Goal: Task Accomplishment & Management: Manage account settings

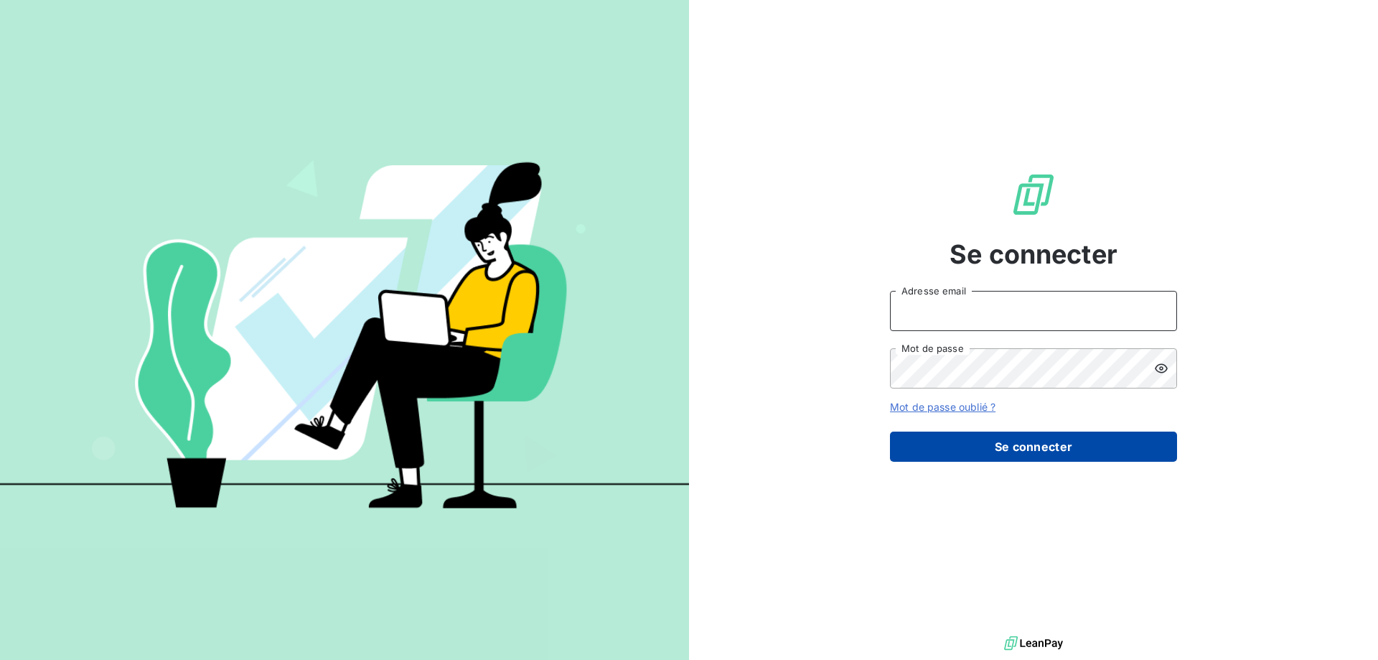
type input "[PERSON_NAME][EMAIL_ADDRESS][DOMAIN_NAME]"
click at [1070, 454] on button "Se connecter" at bounding box center [1033, 446] width 287 height 30
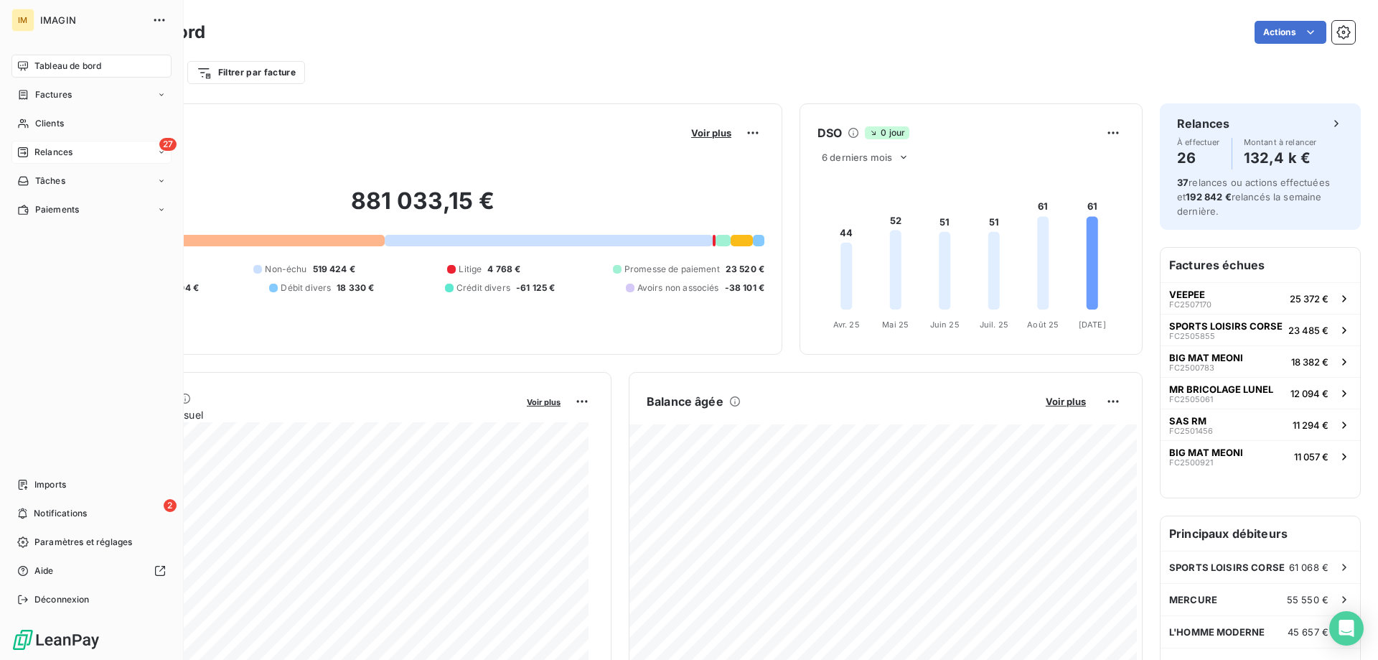
click at [42, 150] on span "Relances" at bounding box center [53, 152] width 38 height 13
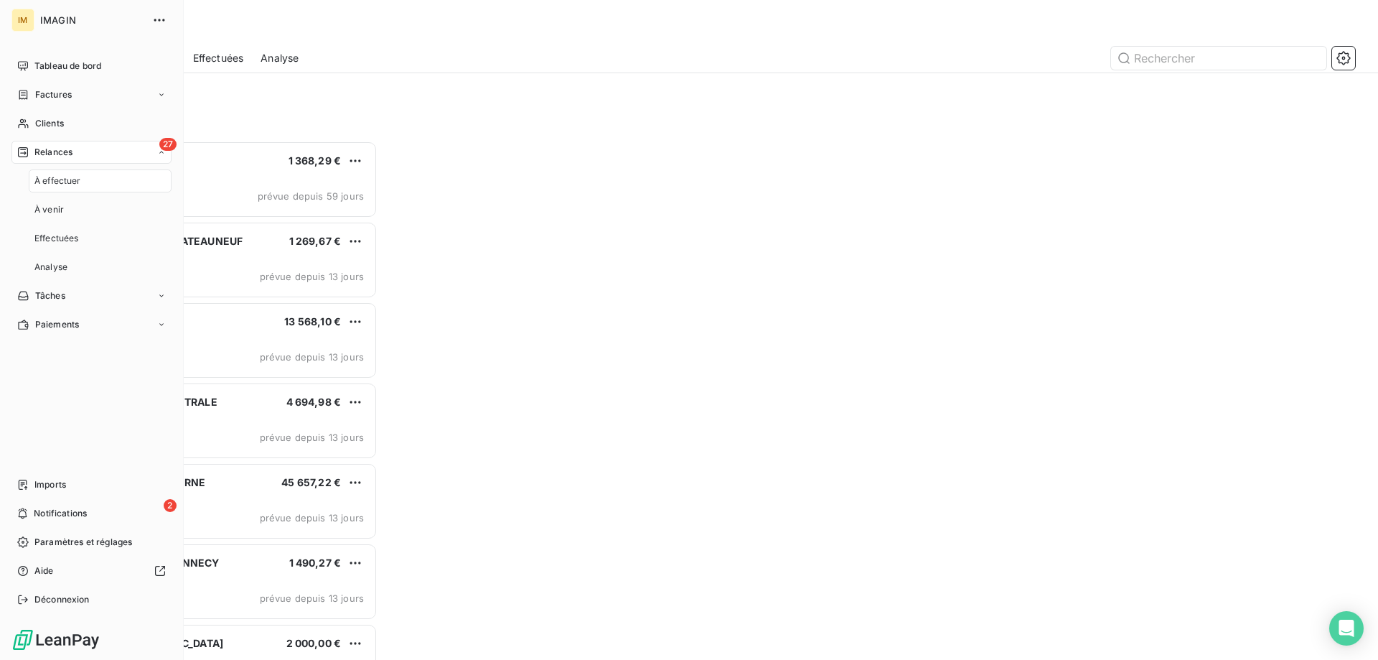
scroll to position [508, 298]
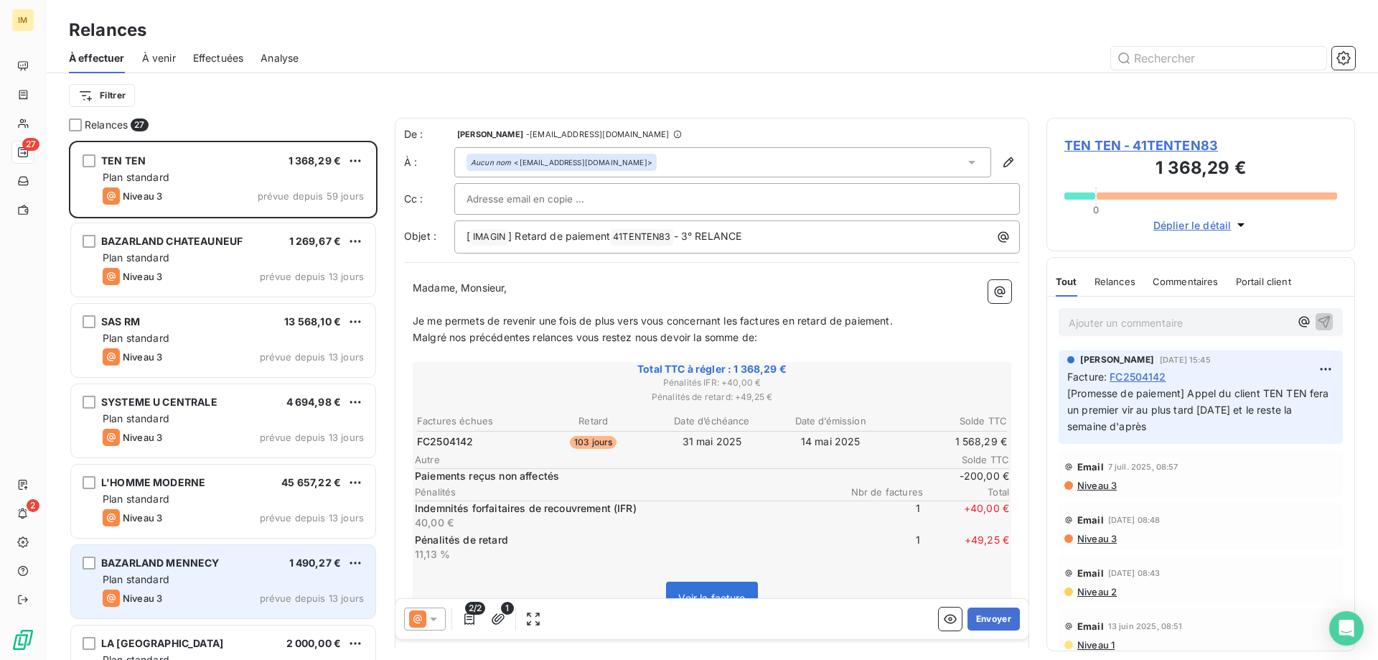
click at [258, 565] on div "BAZARLAND MENNECY 1 490,27 €" at bounding box center [233, 562] width 261 height 13
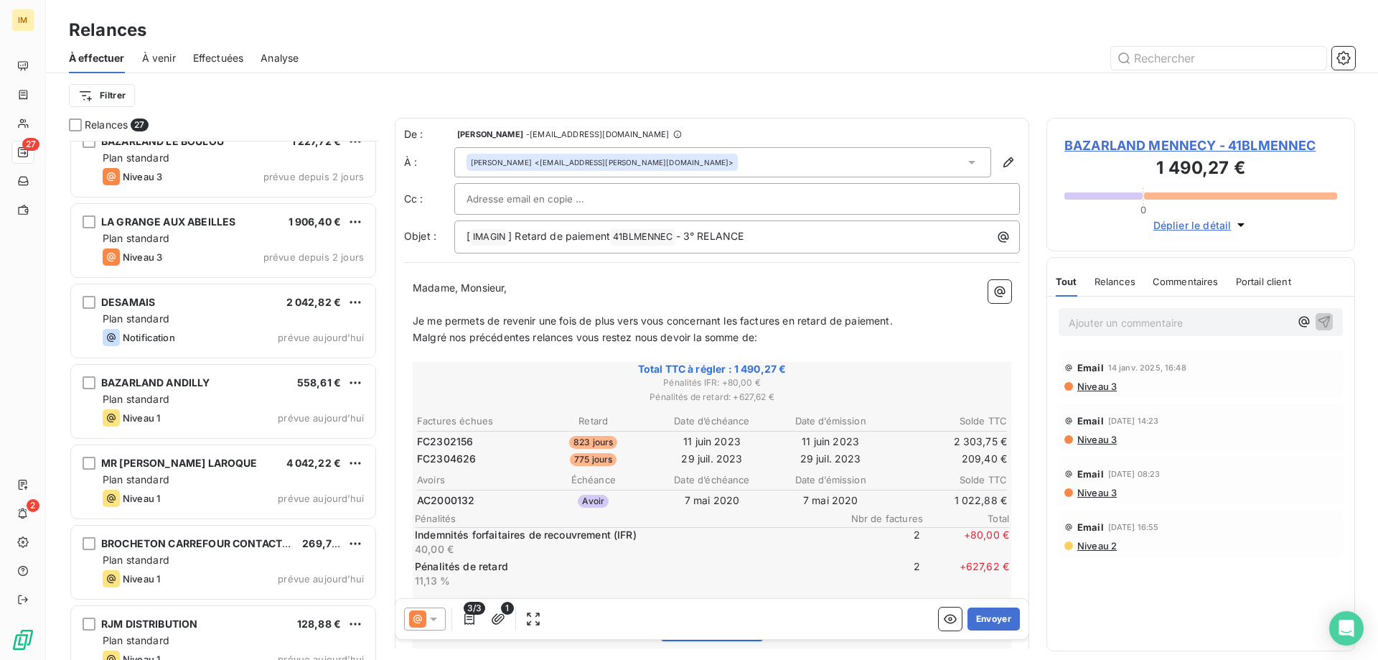
scroll to position [1652, 0]
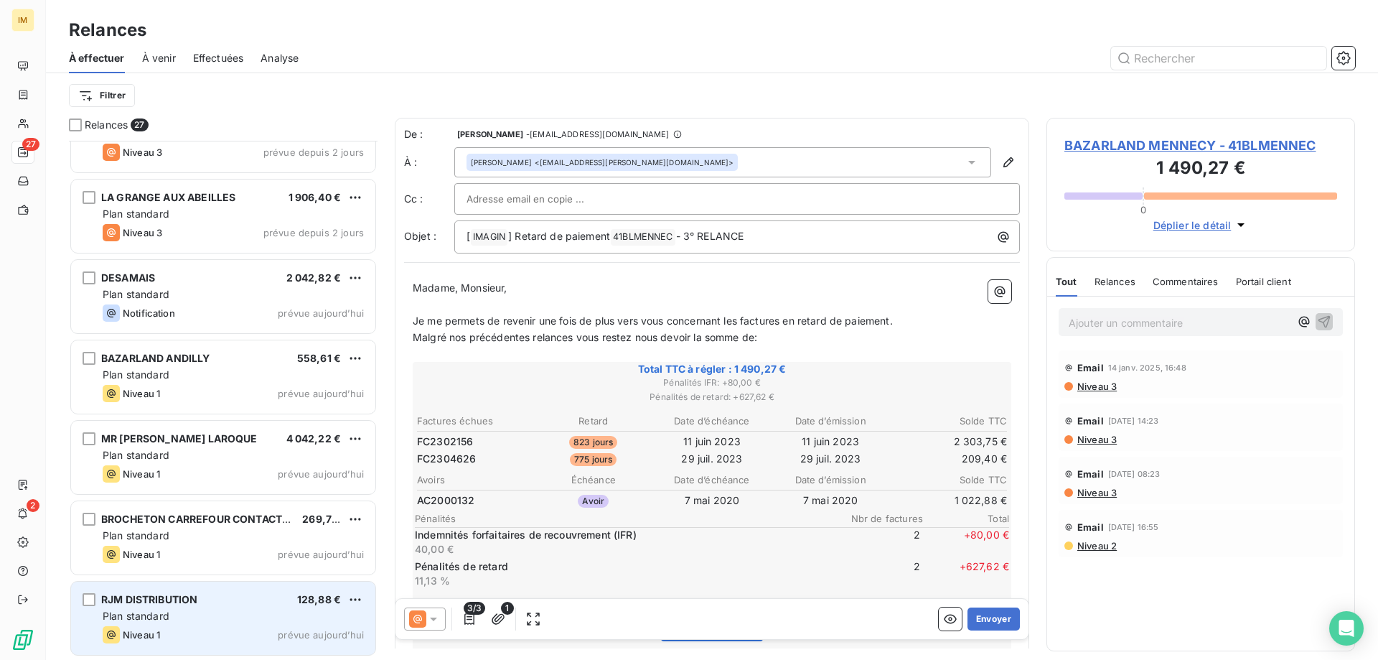
click at [250, 604] on div "RJM DISTRIBUTION 128,88 €" at bounding box center [233, 599] width 261 height 13
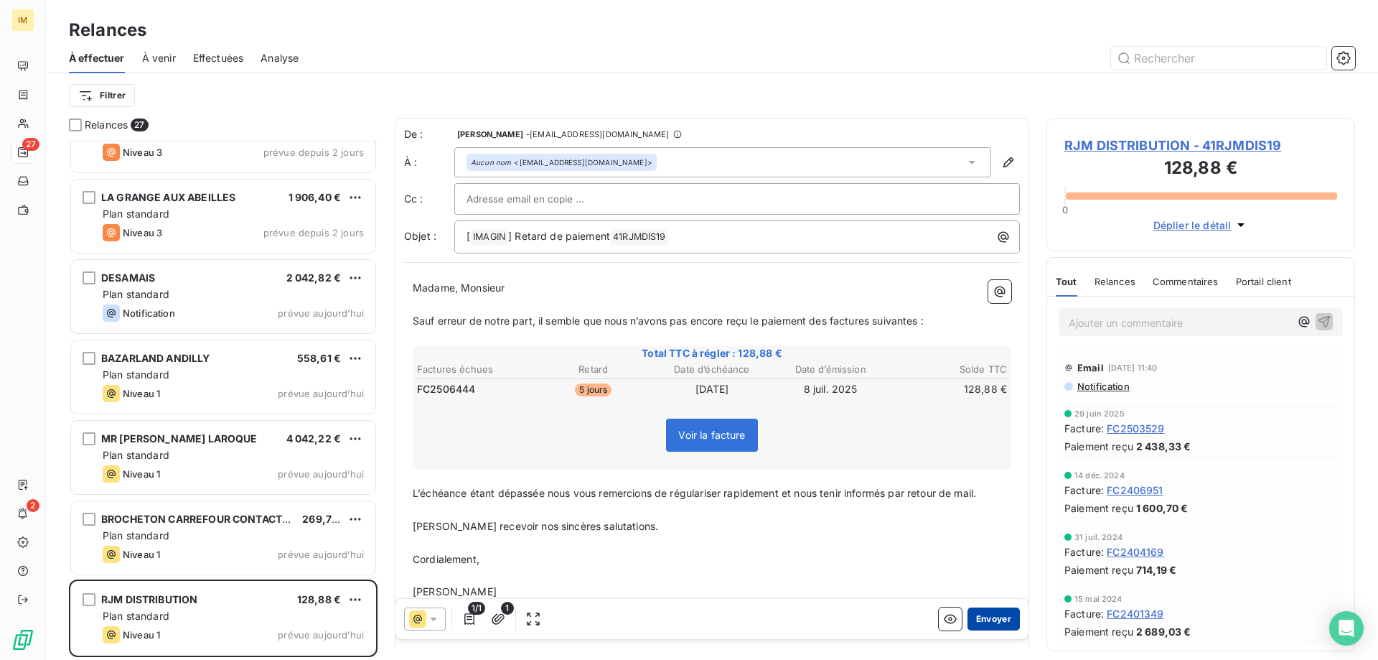
click at [993, 616] on button "Envoyer" at bounding box center [994, 618] width 52 height 23
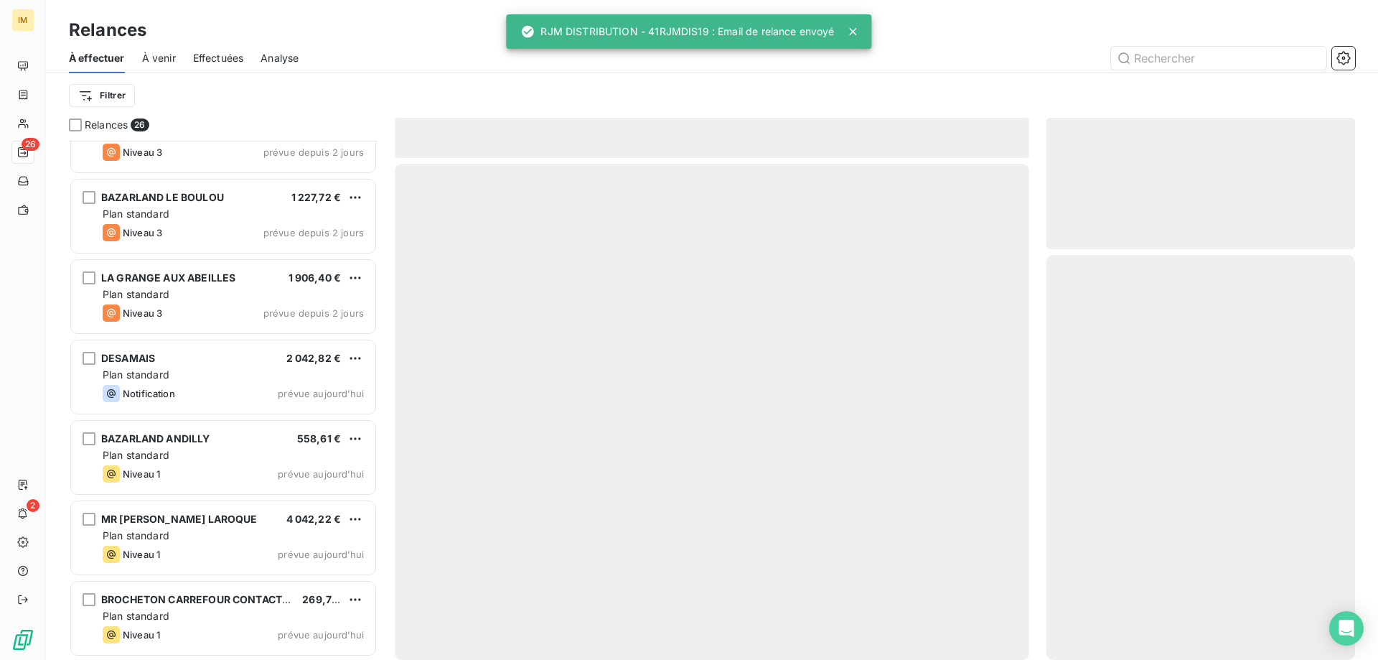
scroll to position [1571, 0]
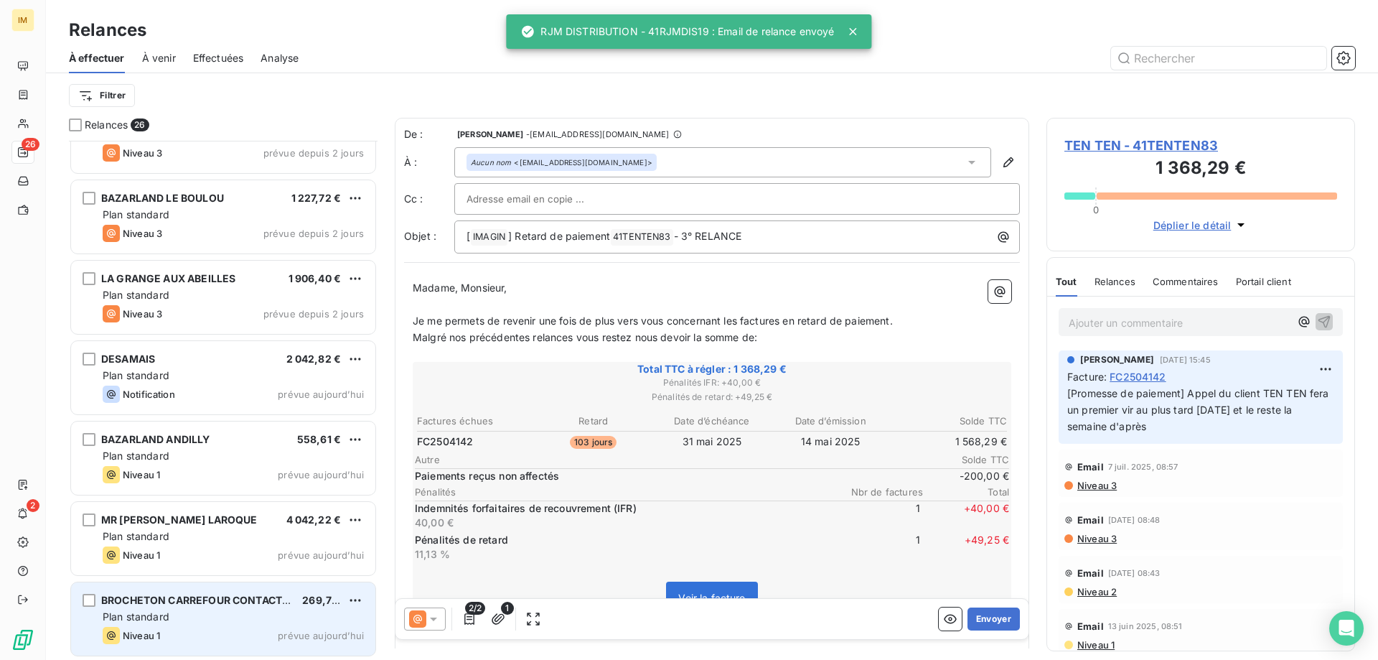
click at [228, 617] on div "Plan standard" at bounding box center [233, 616] width 261 height 14
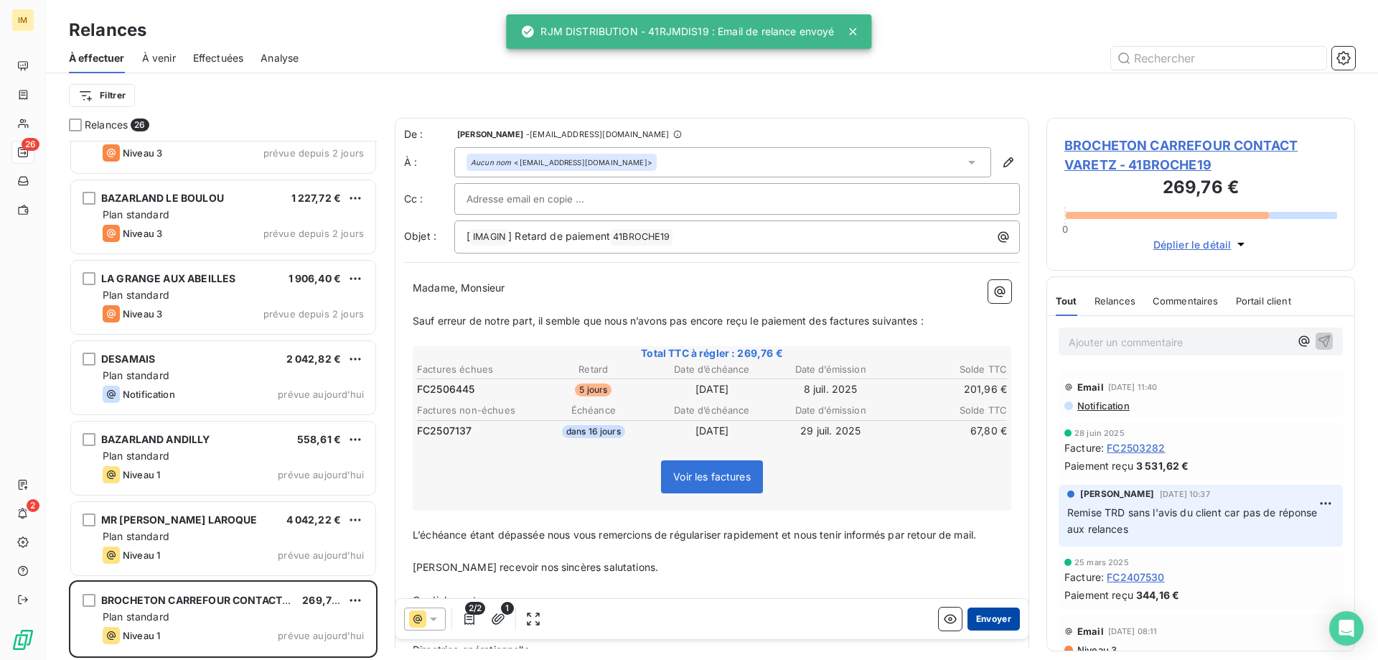
click at [993, 614] on button "Envoyer" at bounding box center [994, 618] width 52 height 23
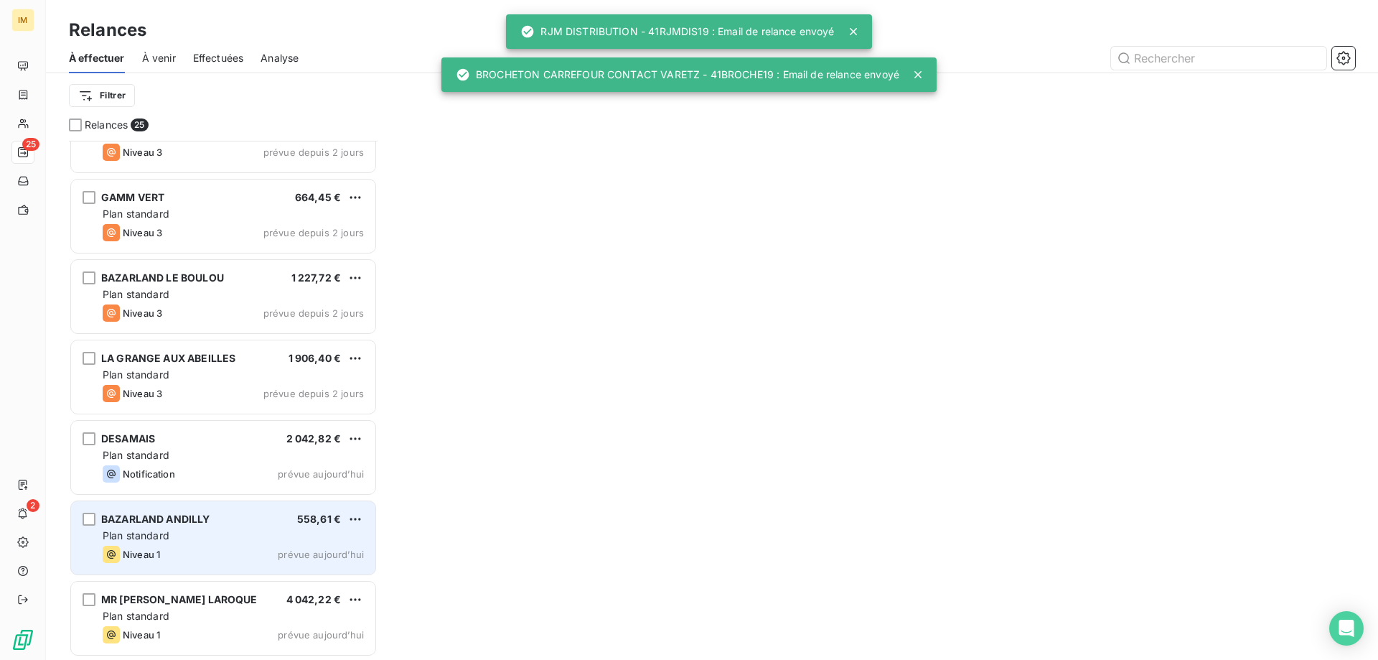
scroll to position [1491, 0]
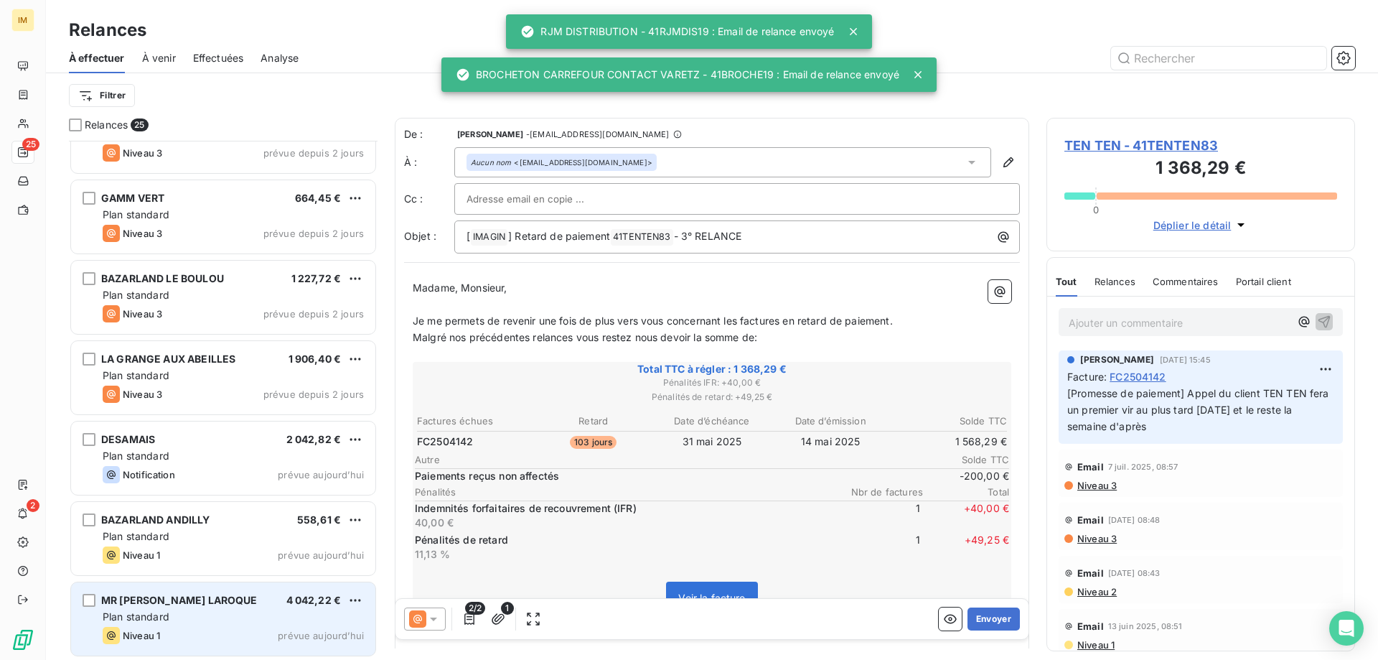
click at [184, 612] on div "Plan standard" at bounding box center [233, 616] width 261 height 14
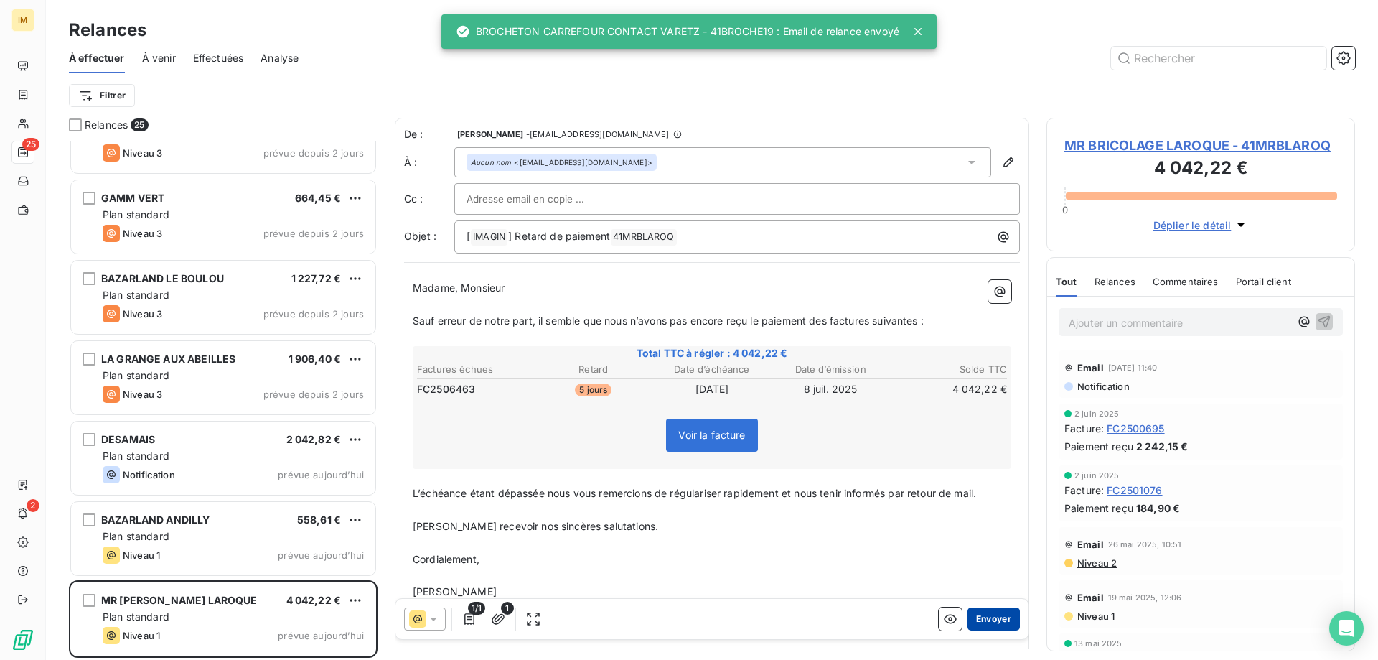
click at [978, 616] on button "Envoyer" at bounding box center [994, 618] width 52 height 23
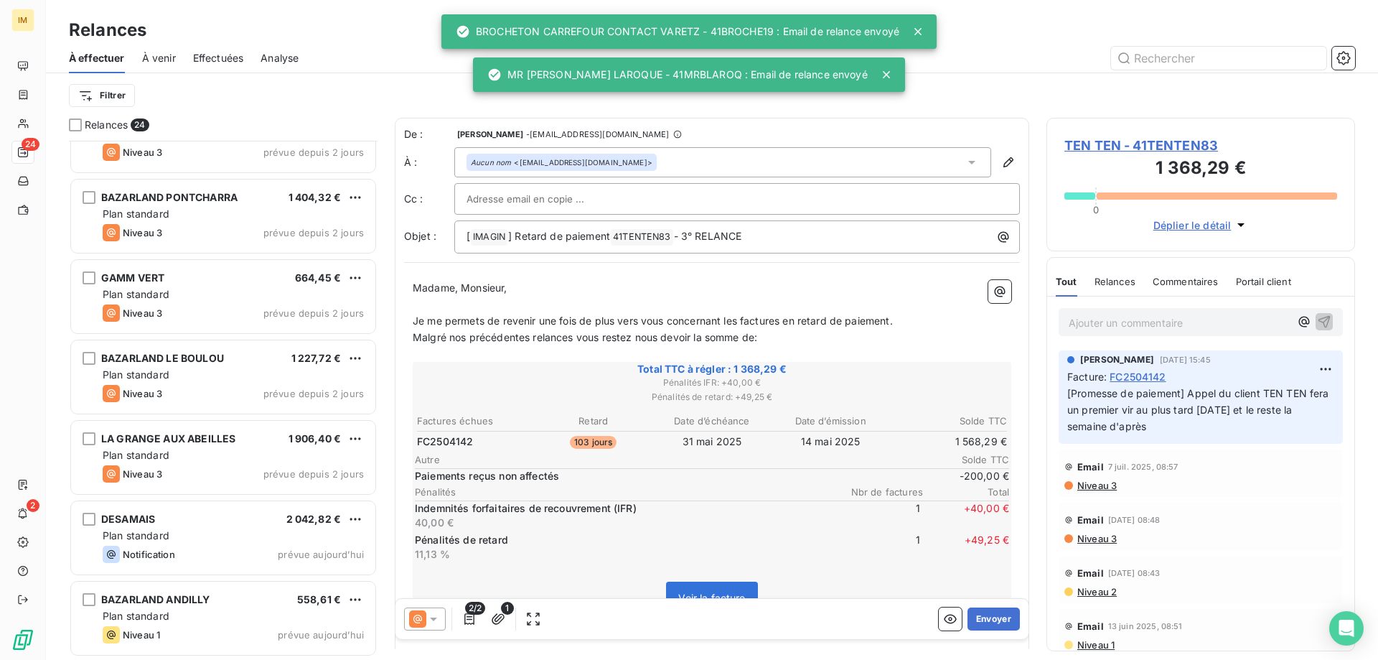
scroll to position [1410, 0]
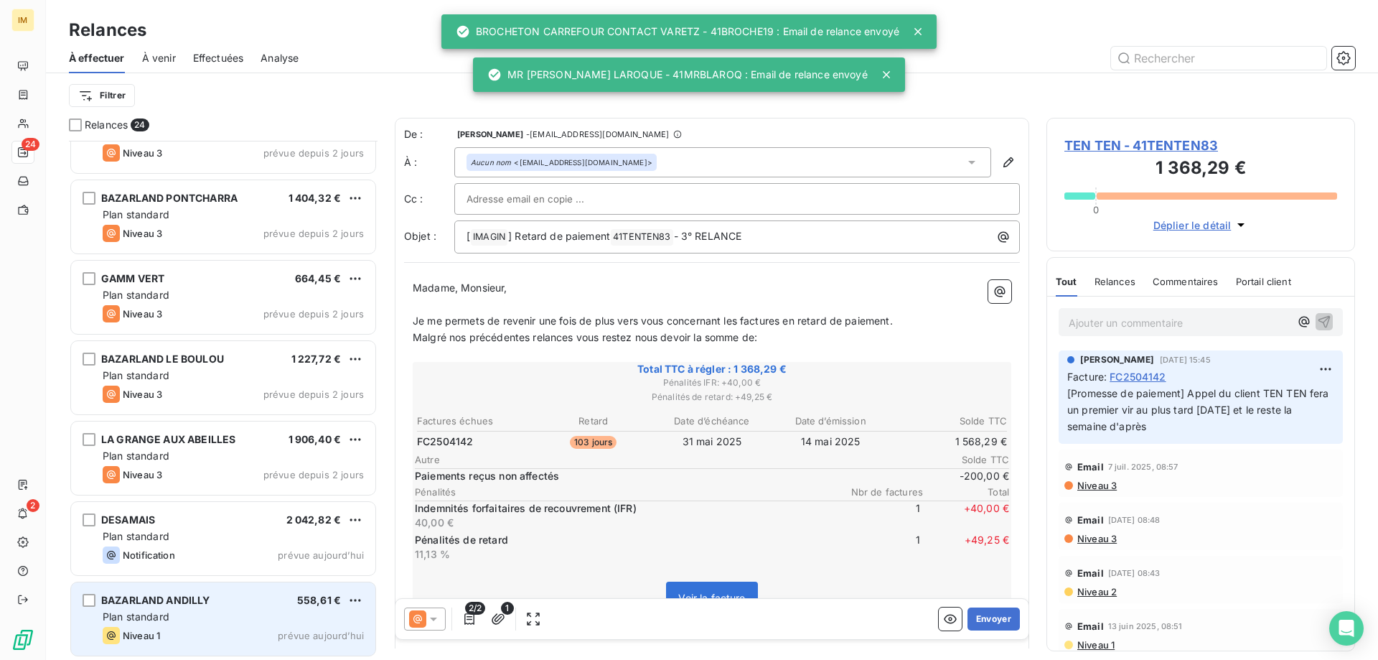
click at [233, 632] on div "Niveau 1 prévue aujourd’hui" at bounding box center [233, 635] width 261 height 17
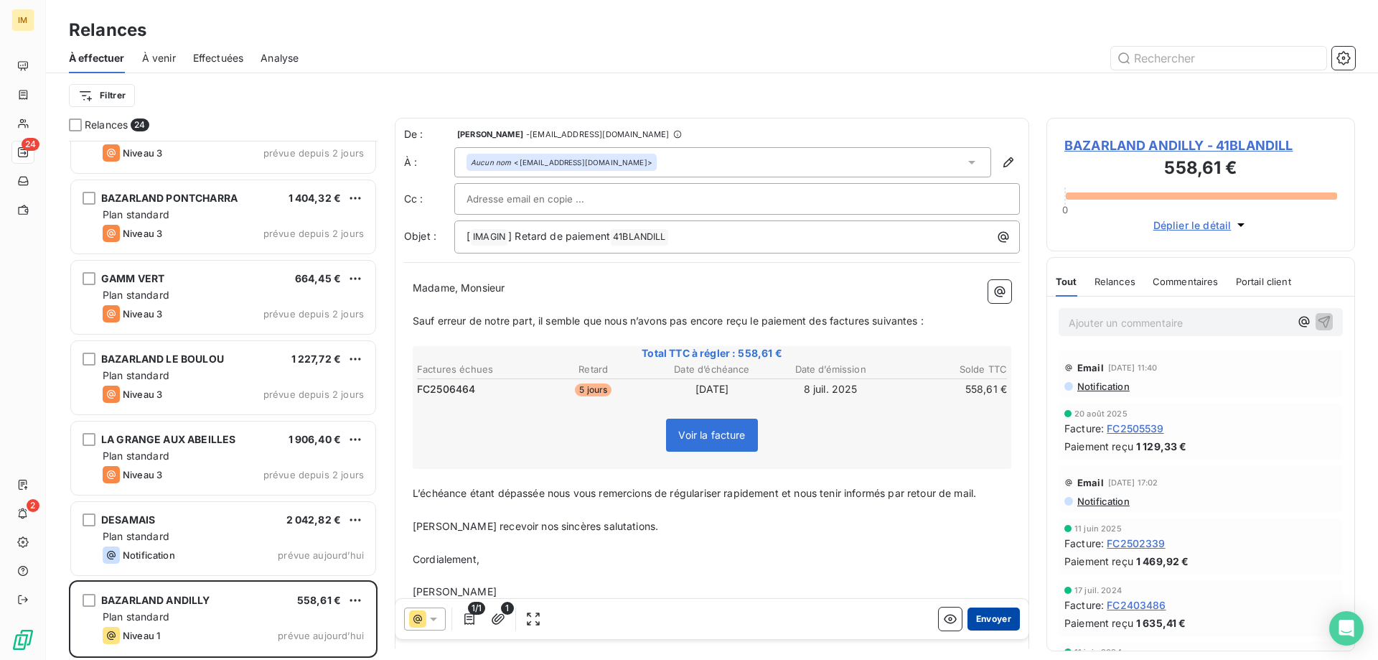
click at [985, 618] on button "Envoyer" at bounding box center [994, 618] width 52 height 23
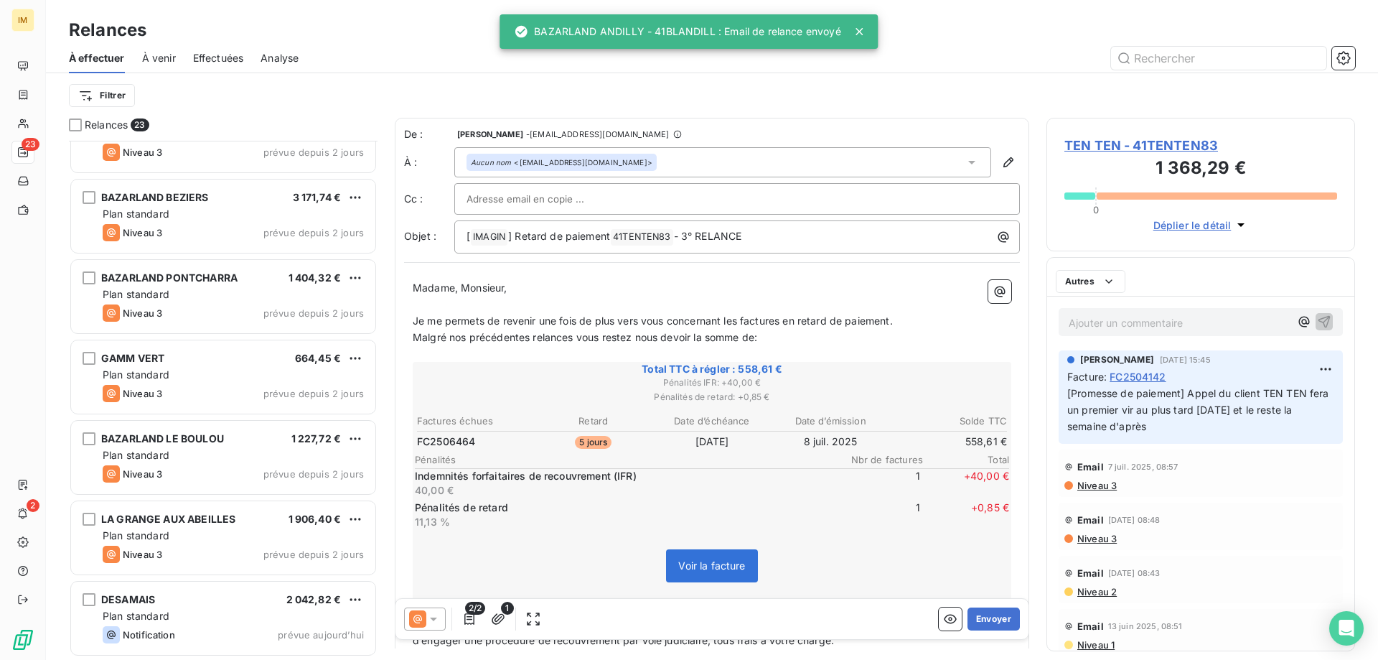
scroll to position [1330, 0]
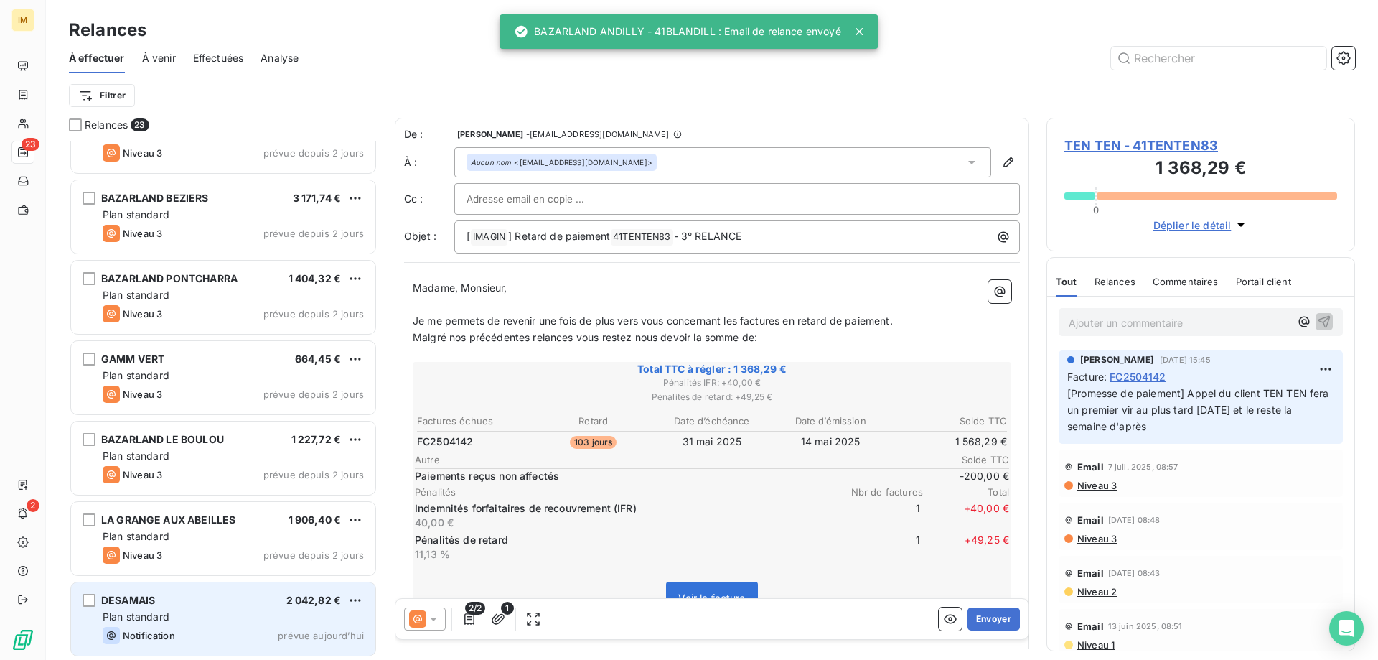
click at [258, 614] on div "Plan standard" at bounding box center [233, 616] width 261 height 14
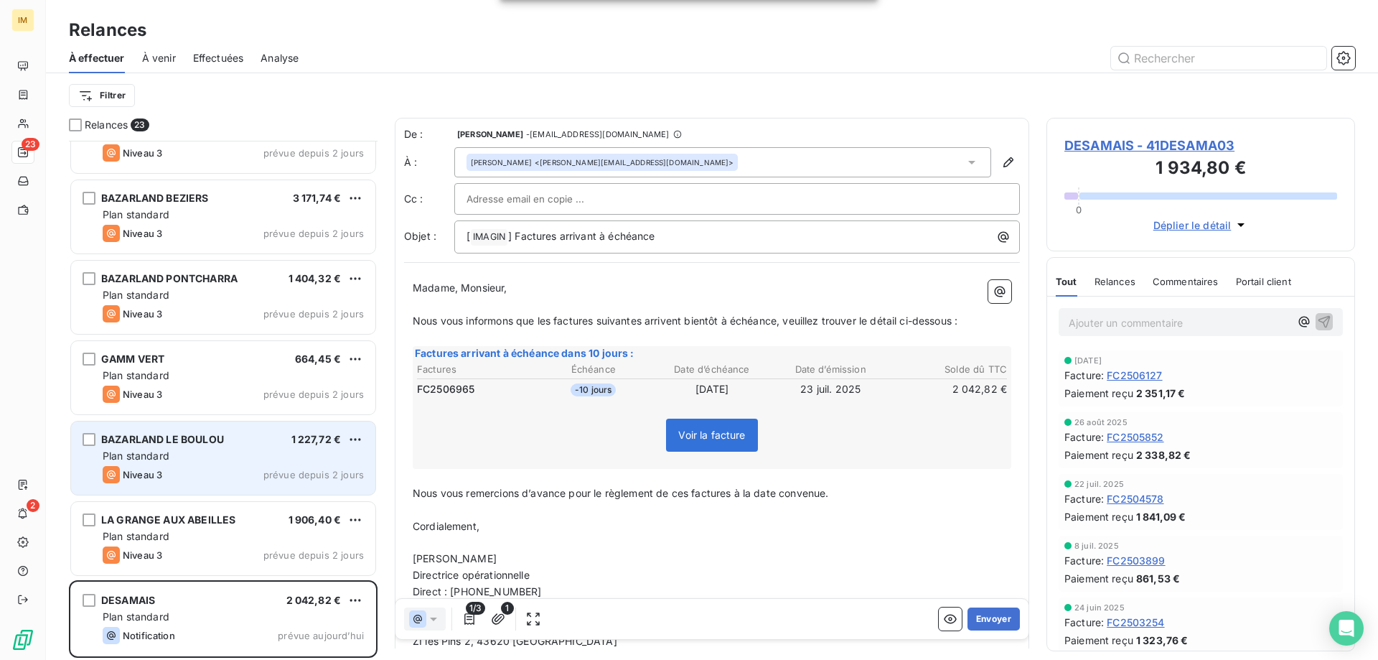
scroll to position [508, 298]
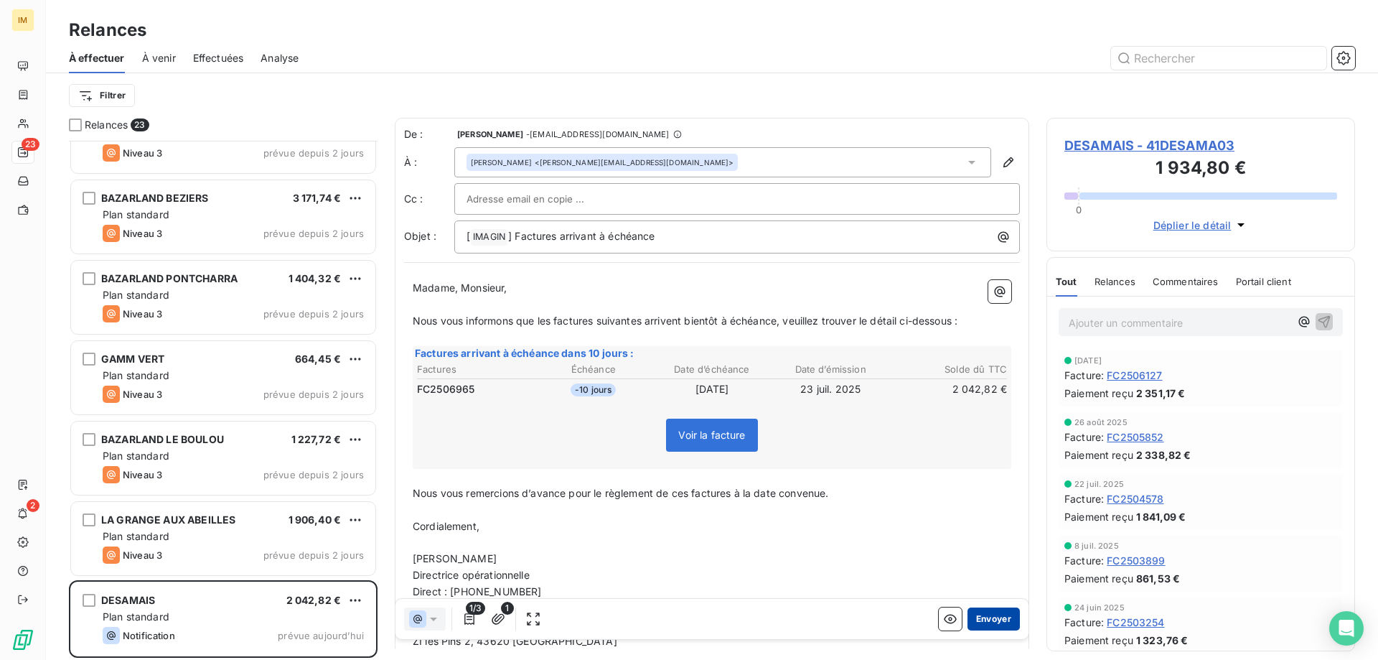
click at [977, 614] on button "Envoyer" at bounding box center [994, 618] width 52 height 23
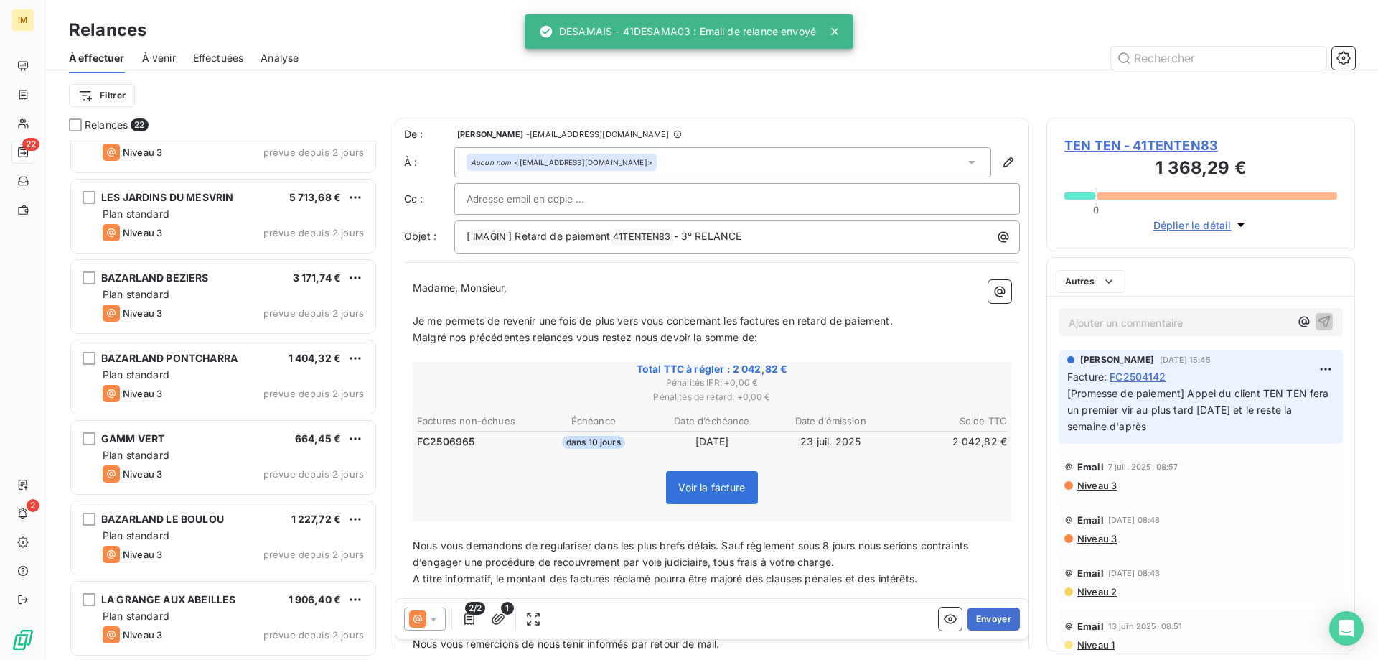
scroll to position [1250, 0]
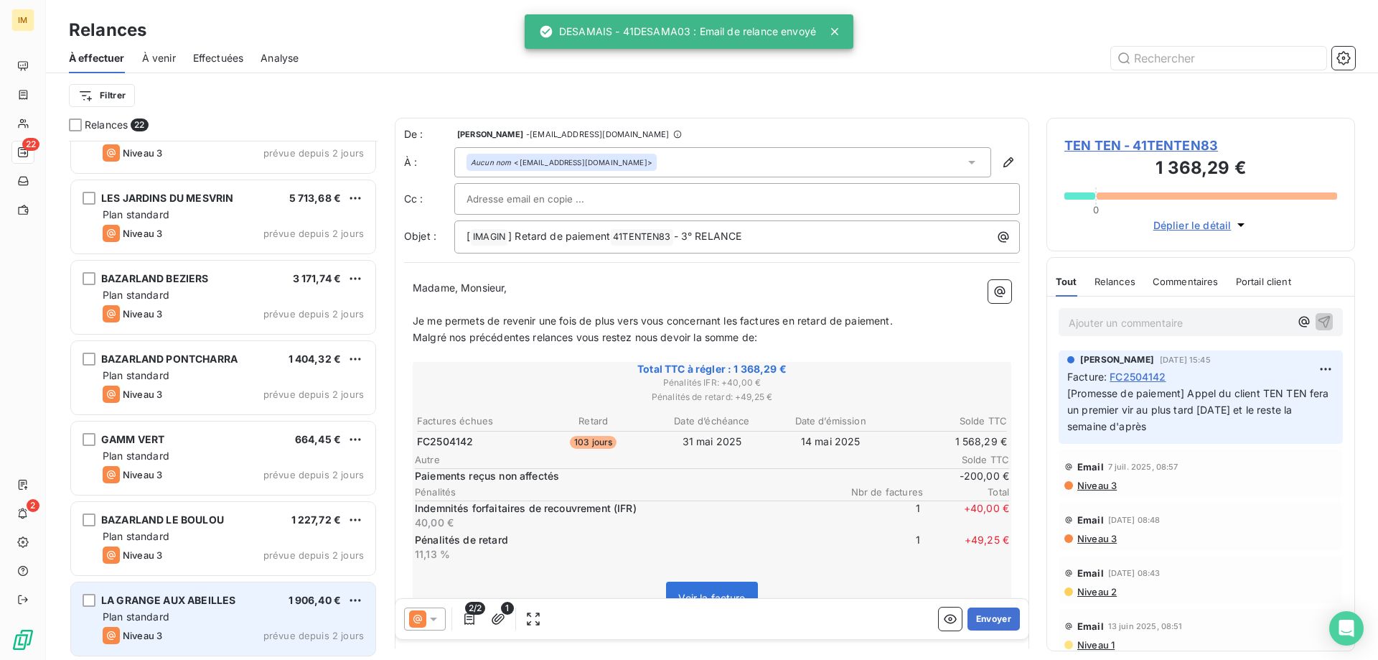
click at [200, 612] on div "Plan standard" at bounding box center [233, 616] width 261 height 14
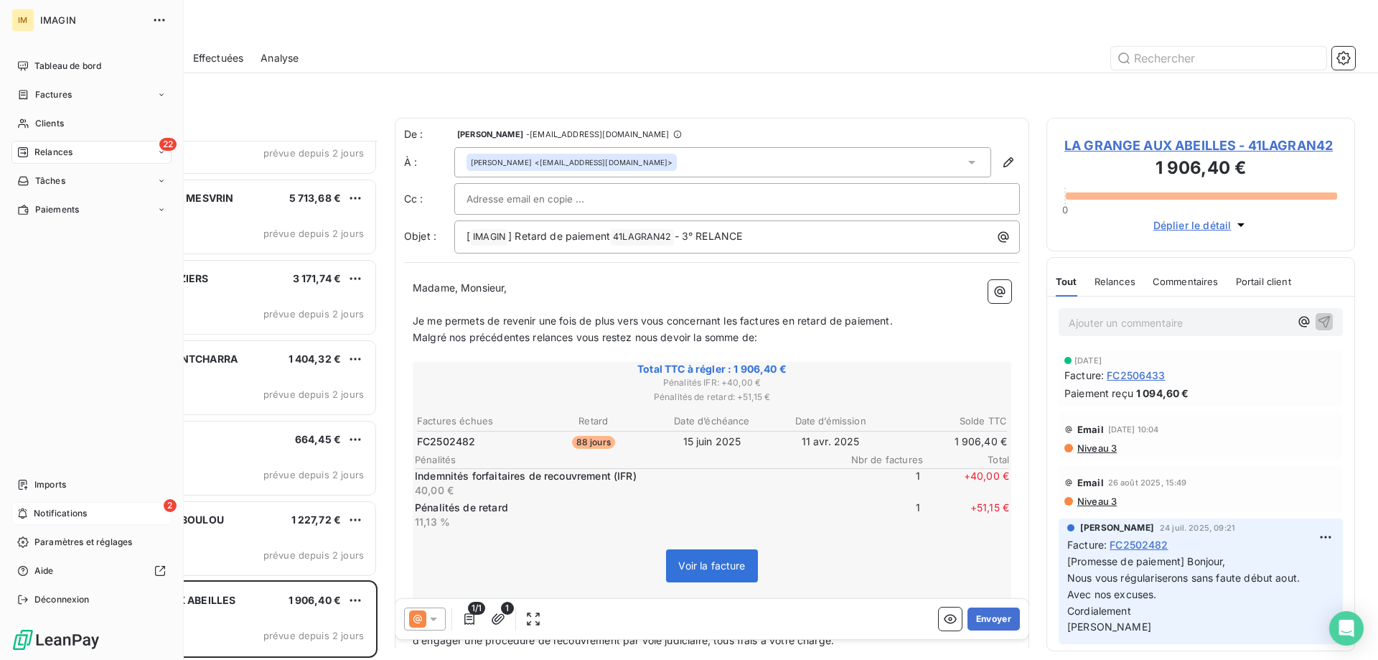
click at [40, 515] on span "Notifications" at bounding box center [60, 513] width 53 height 13
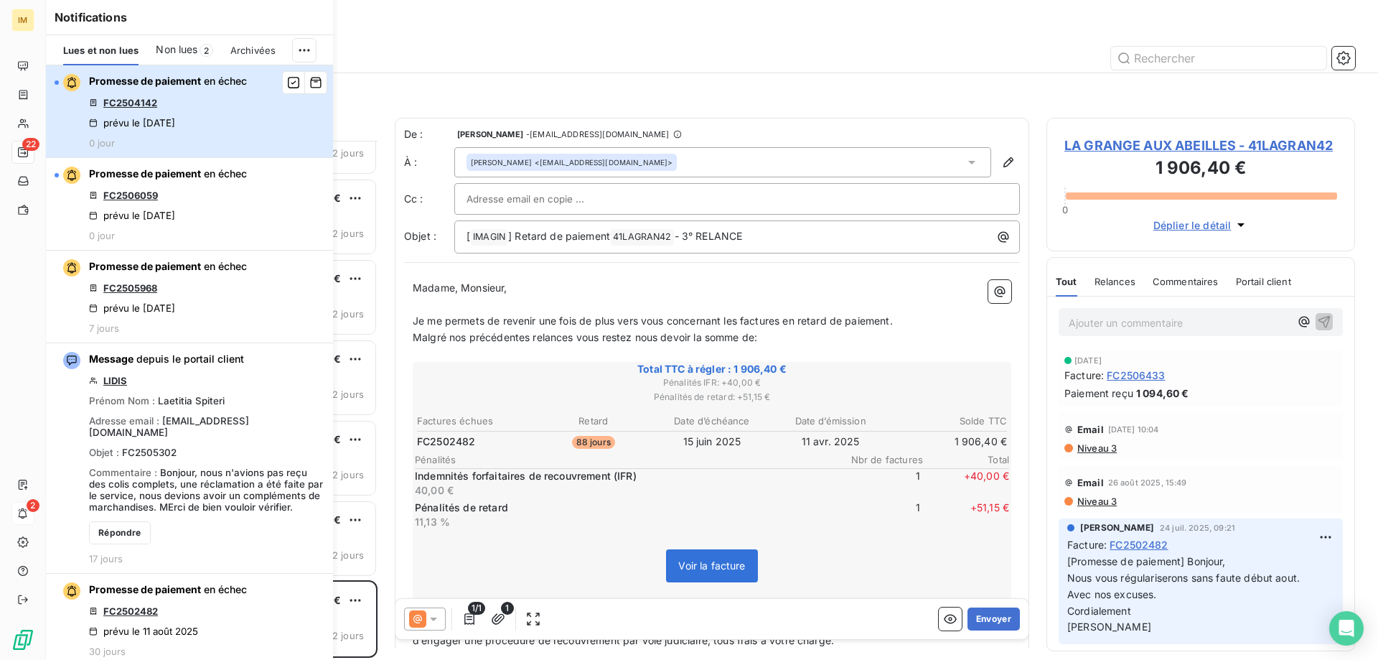
click at [265, 118] on button "Promesse de paiement en échec FC2504142 prévu le [DATE] 0 jour" at bounding box center [189, 111] width 287 height 93
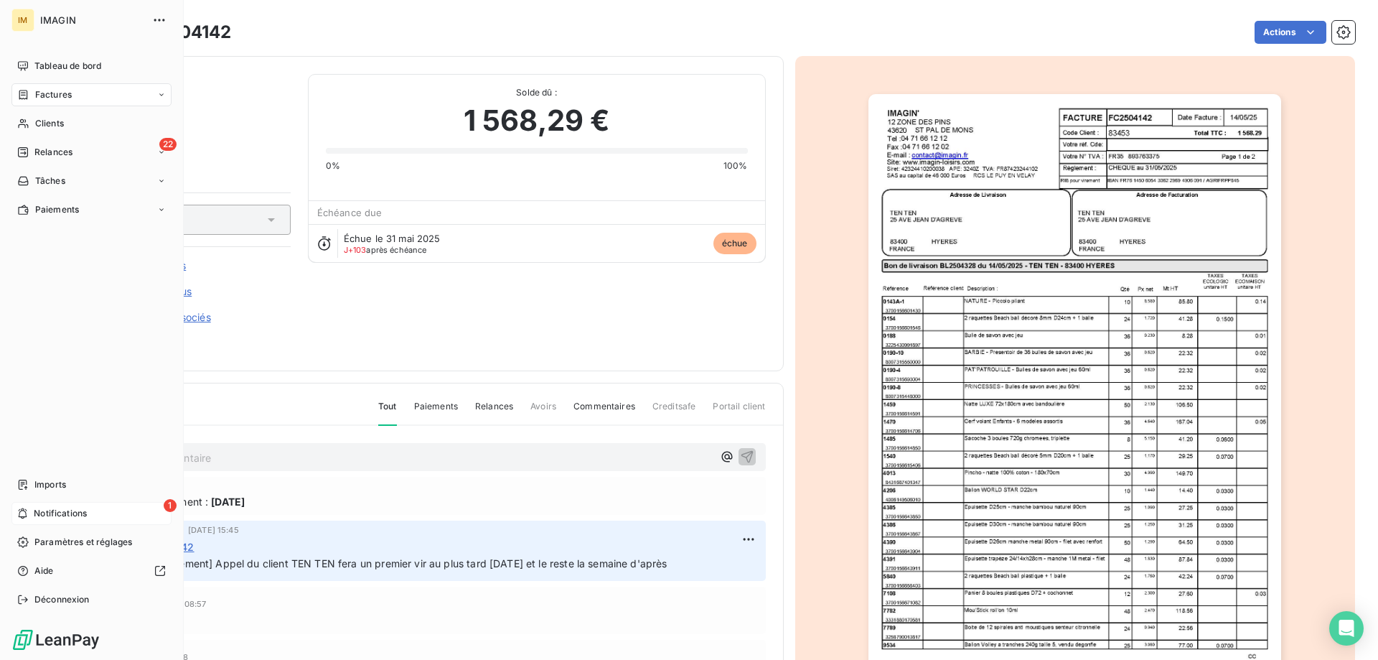
click at [40, 95] on span "Factures" at bounding box center [53, 94] width 37 height 13
click at [35, 144] on div "22 Relances" at bounding box center [91, 152] width 160 height 23
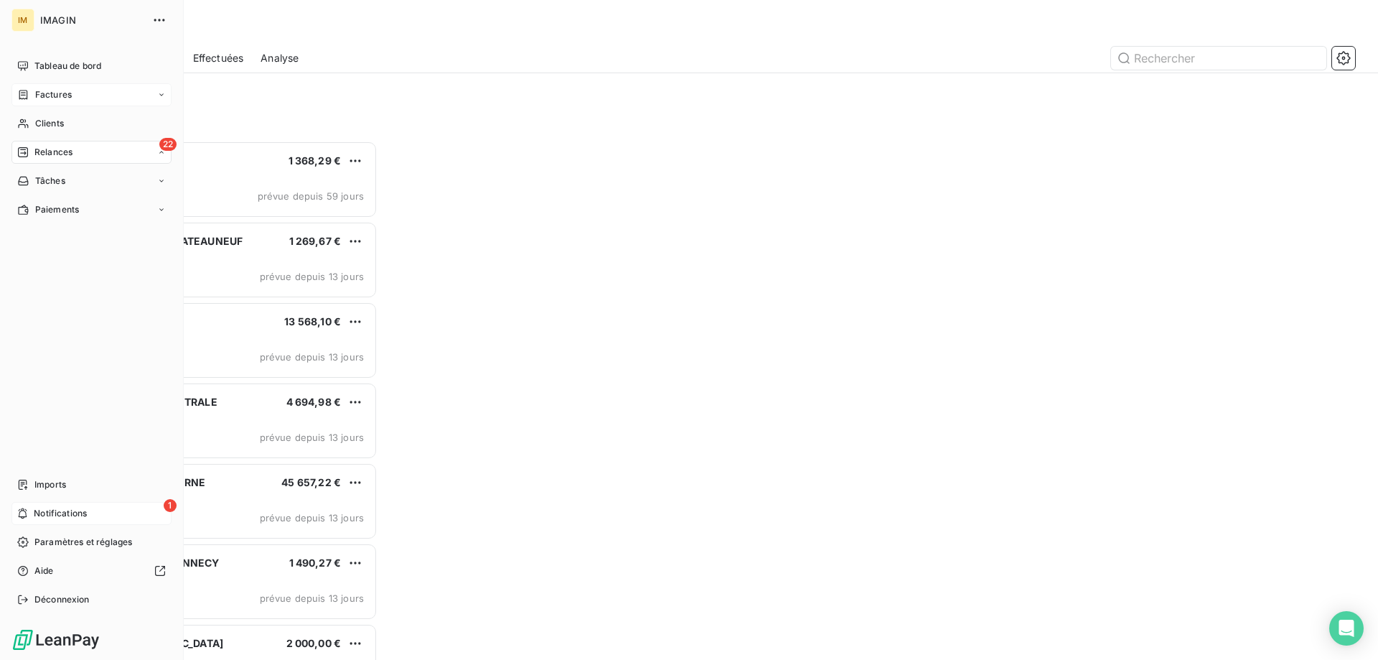
scroll to position [508, 298]
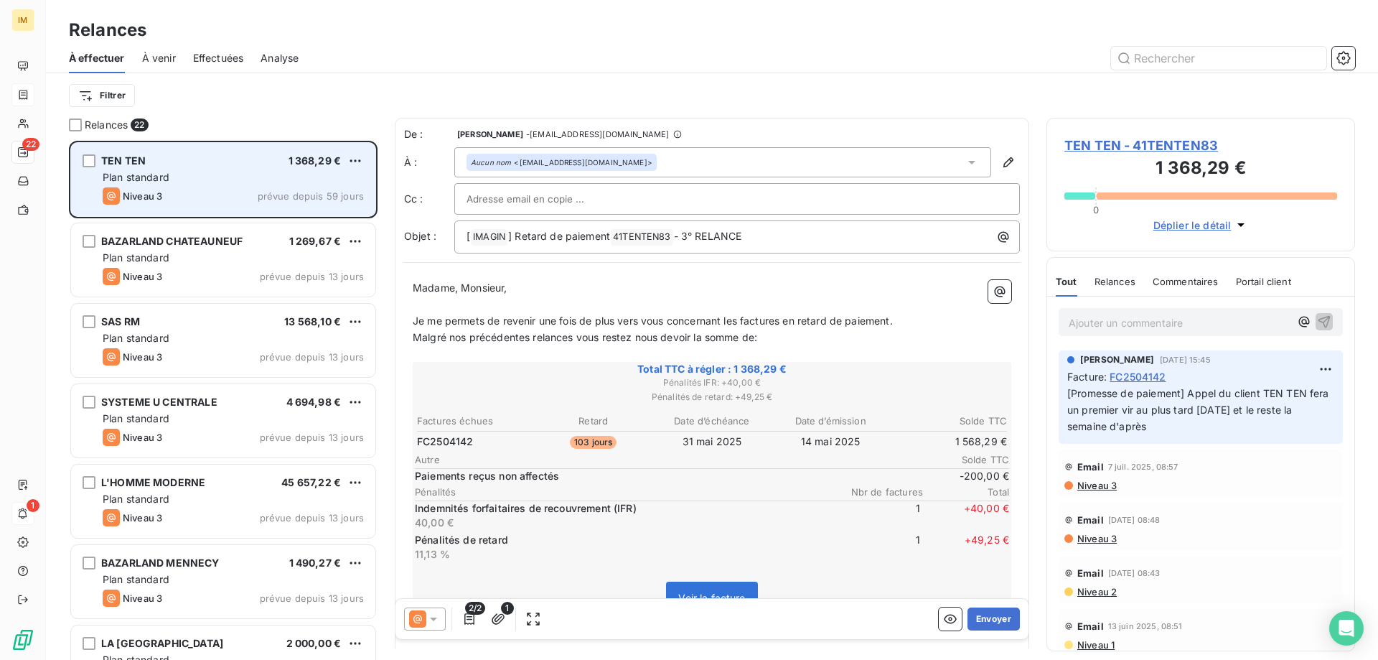
click at [296, 190] on span "prévue depuis 59 jours" at bounding box center [311, 195] width 106 height 11
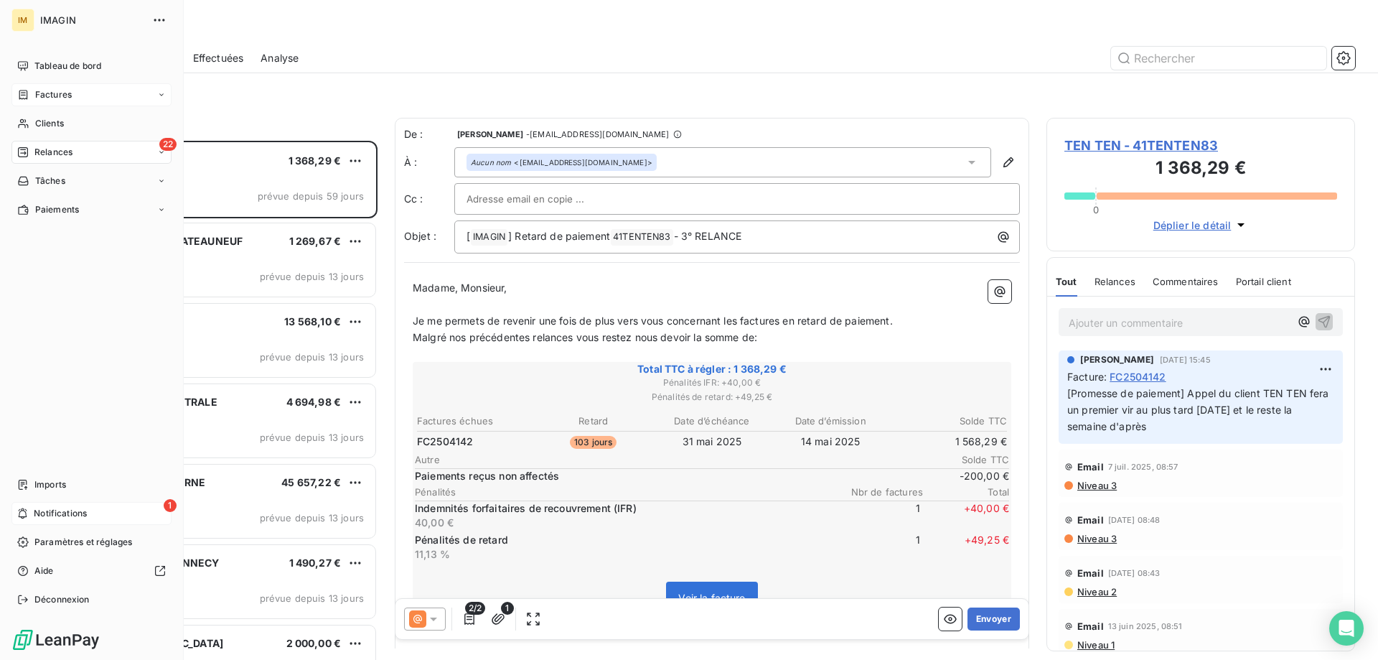
click at [36, 512] on span "Notifications" at bounding box center [60, 513] width 53 height 13
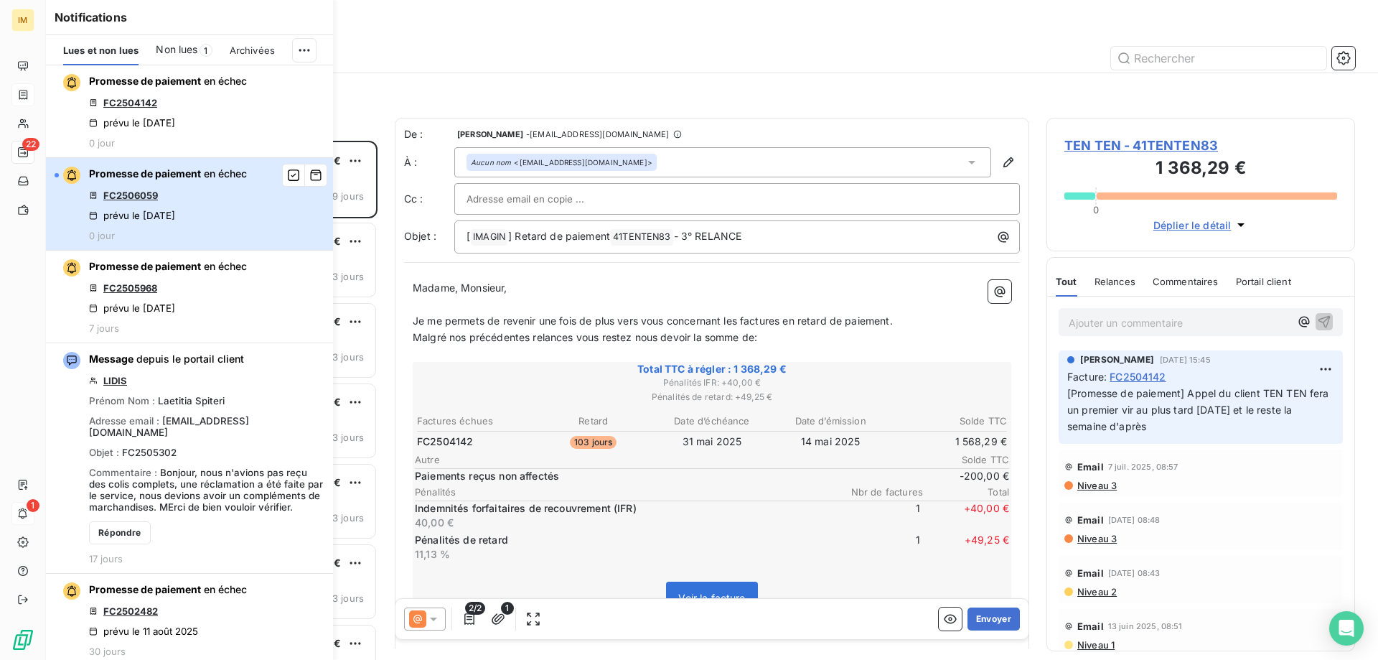
click at [226, 198] on div "Promesse de paiement en échec FC2506059 prévu le [DATE] 0 jour" at bounding box center [168, 204] width 158 height 75
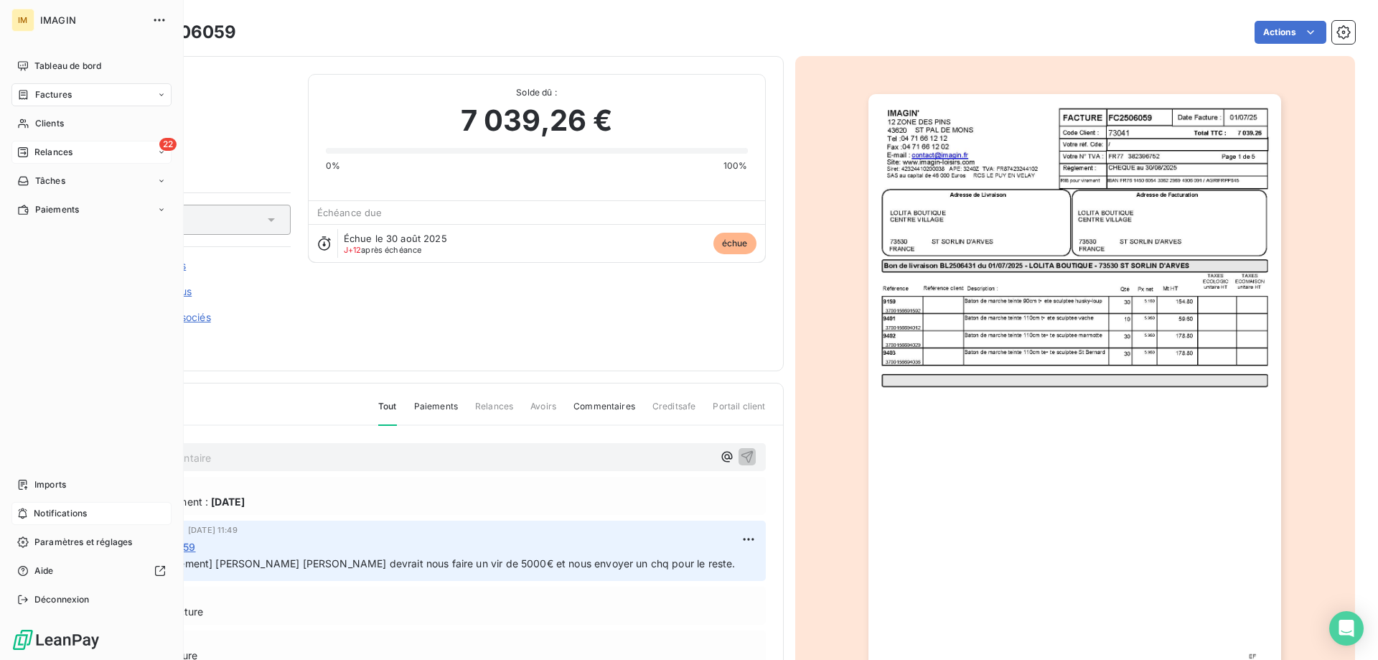
click at [27, 151] on icon at bounding box center [22, 151] width 11 height 11
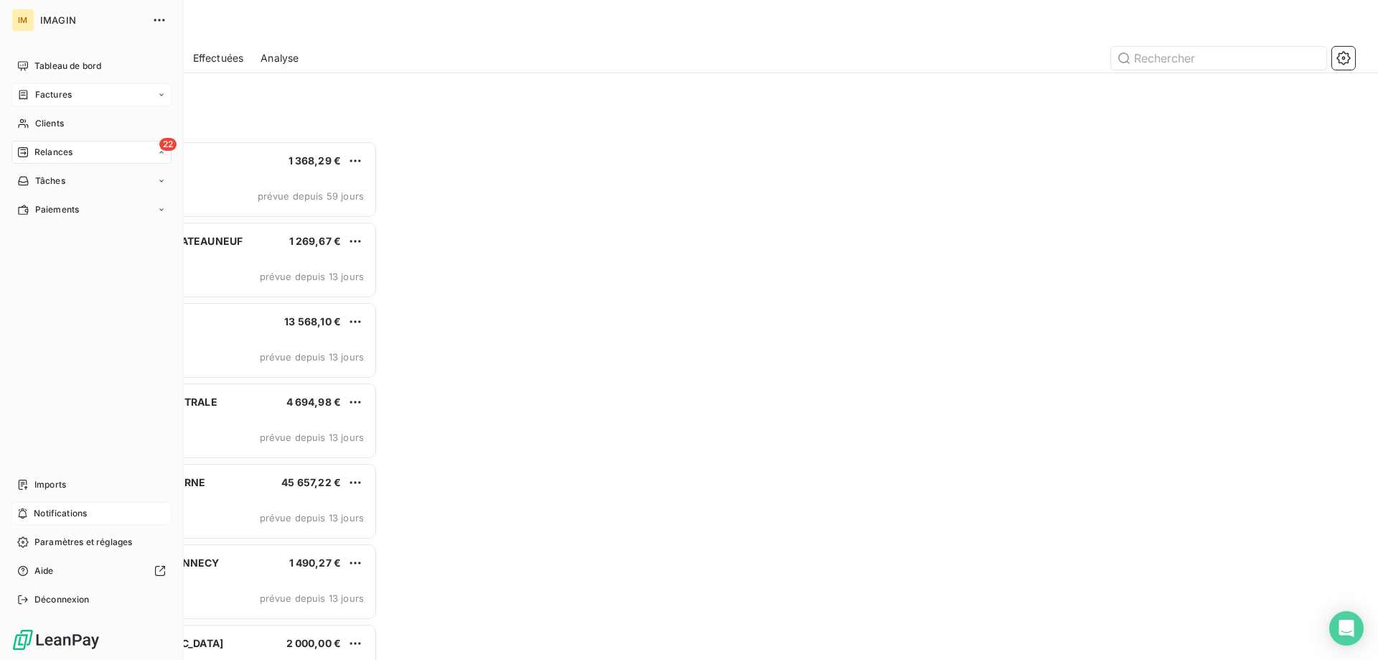
scroll to position [508, 298]
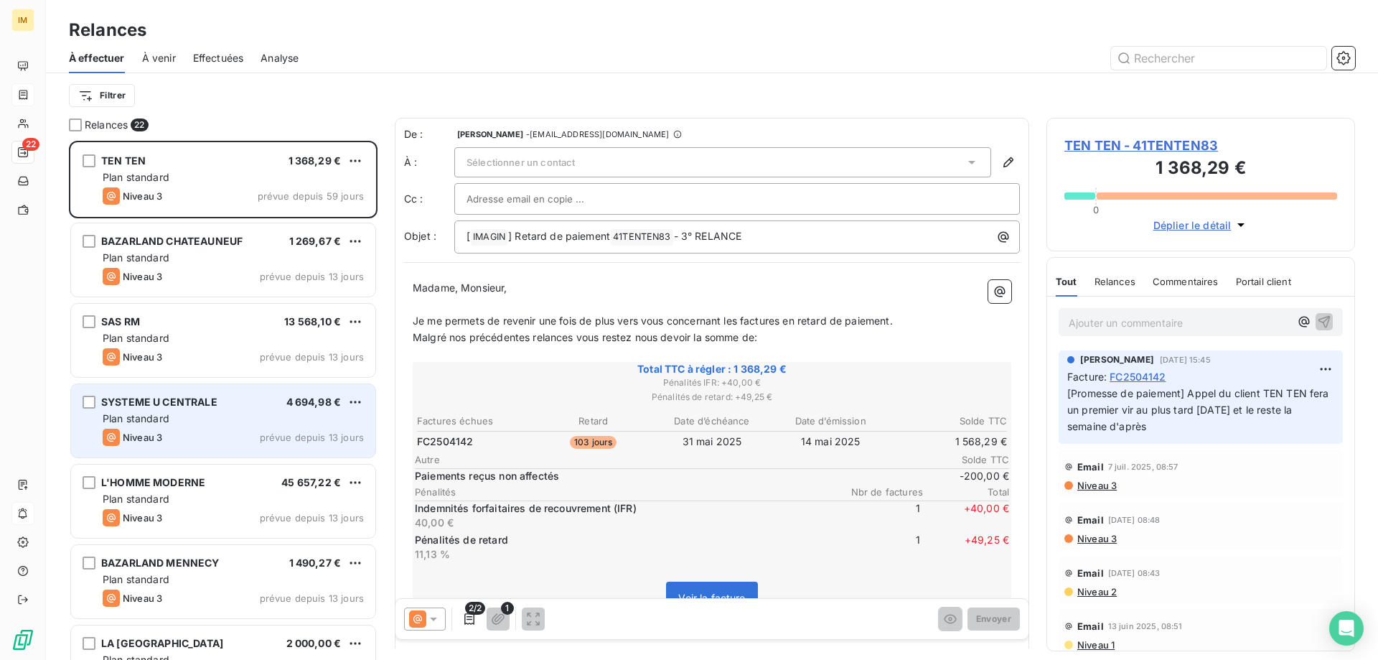
click at [238, 436] on div "Niveau 3 prévue depuis 13 jours" at bounding box center [233, 436] width 261 height 17
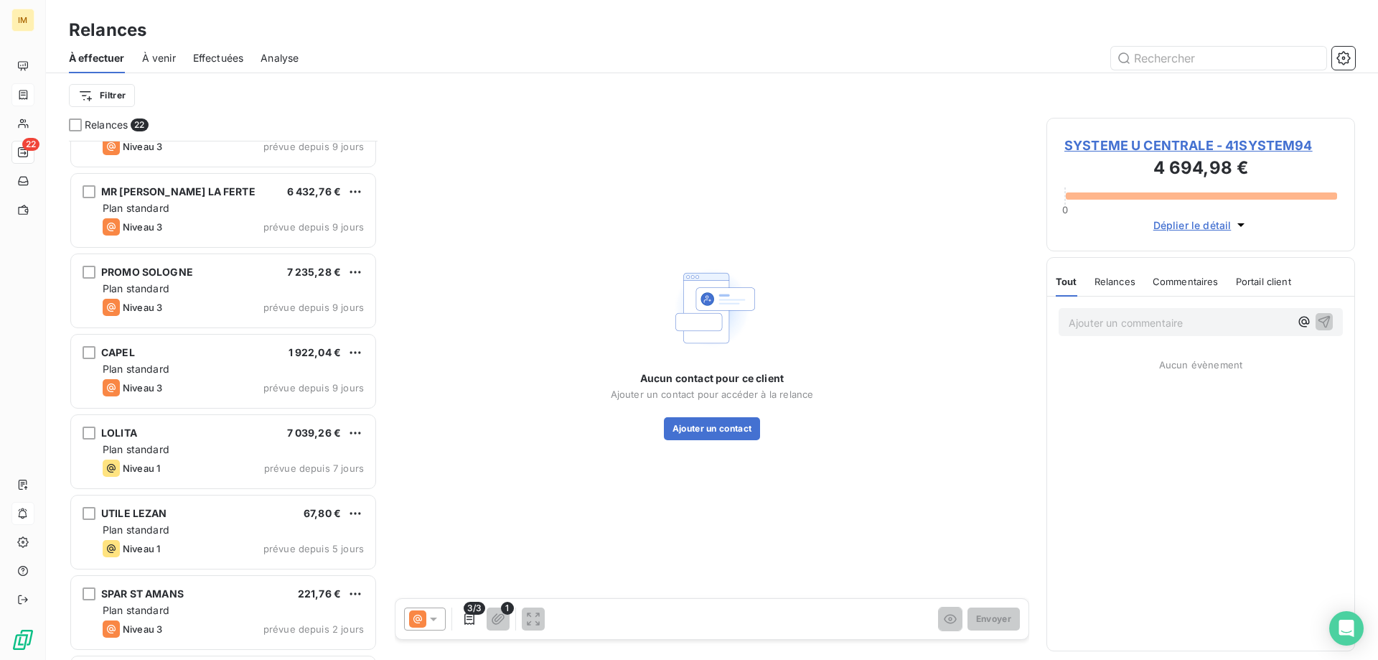
scroll to position [776, 0]
click at [238, 436] on div "LOLITA 7 039,26 €" at bounding box center [233, 430] width 261 height 13
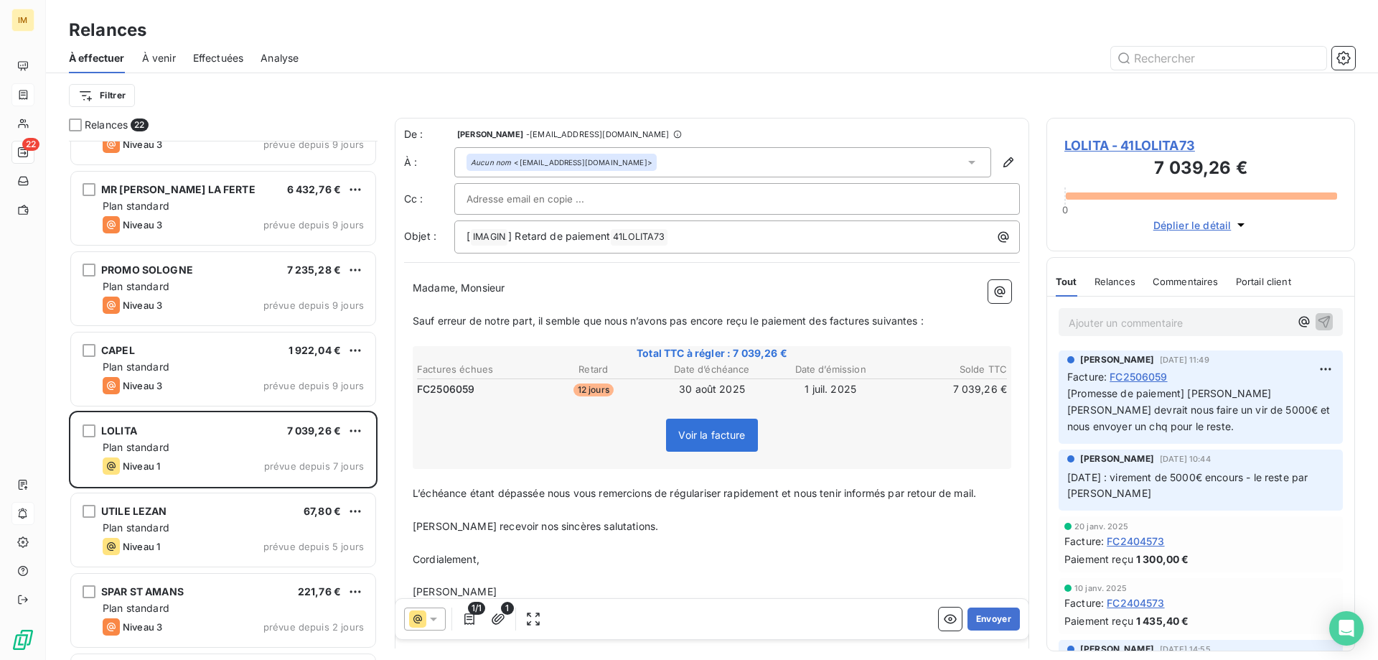
click at [921, 319] on span "Sauf erreur de notre part, il semble que nous n’avons pas encore reçu le paieme…" at bounding box center [668, 320] width 511 height 12
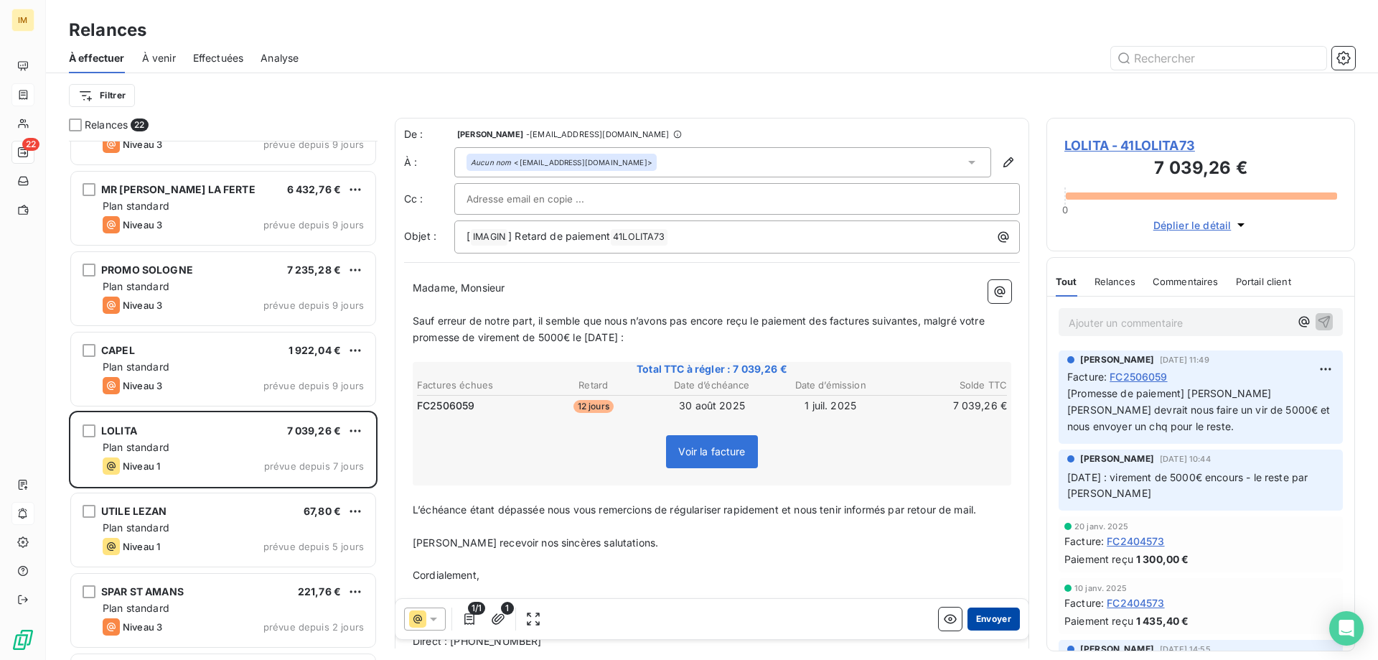
click at [994, 613] on button "Envoyer" at bounding box center [994, 618] width 52 height 23
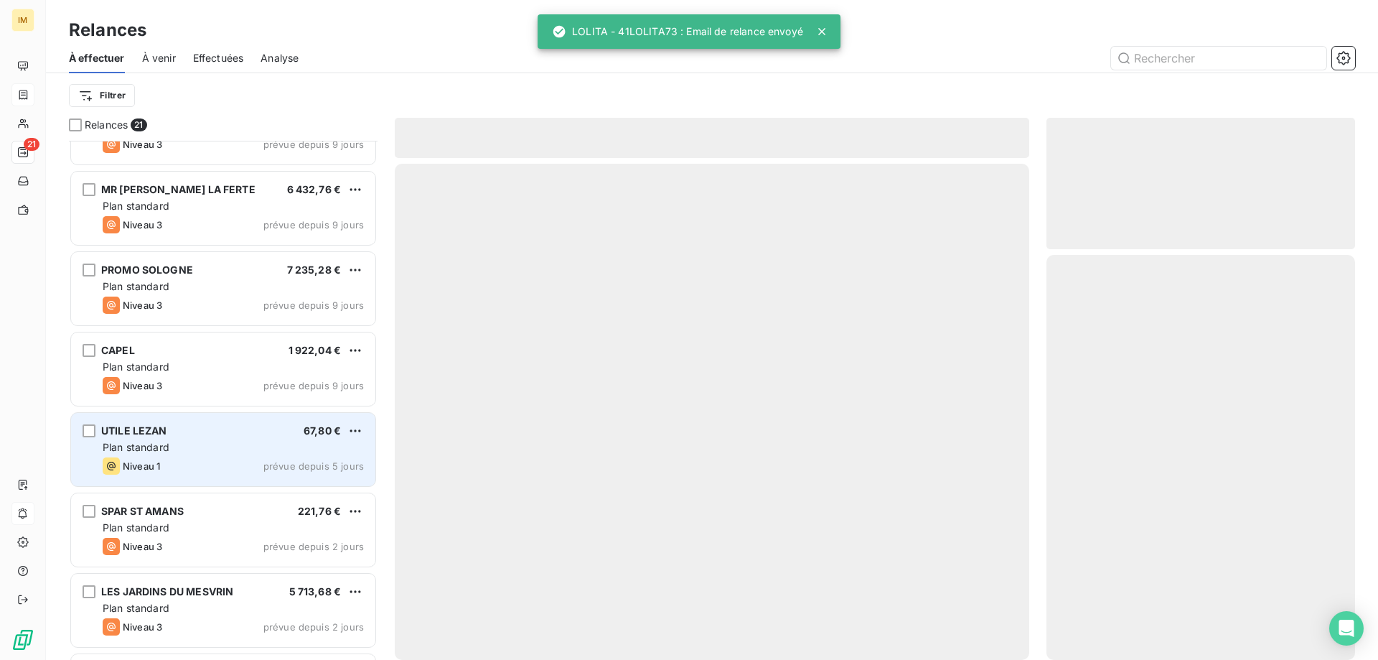
click at [249, 455] on div "UTILE LEZAN 67,80 € Plan standard Niveau 1 prévue depuis 5 jours" at bounding box center [223, 449] width 304 height 73
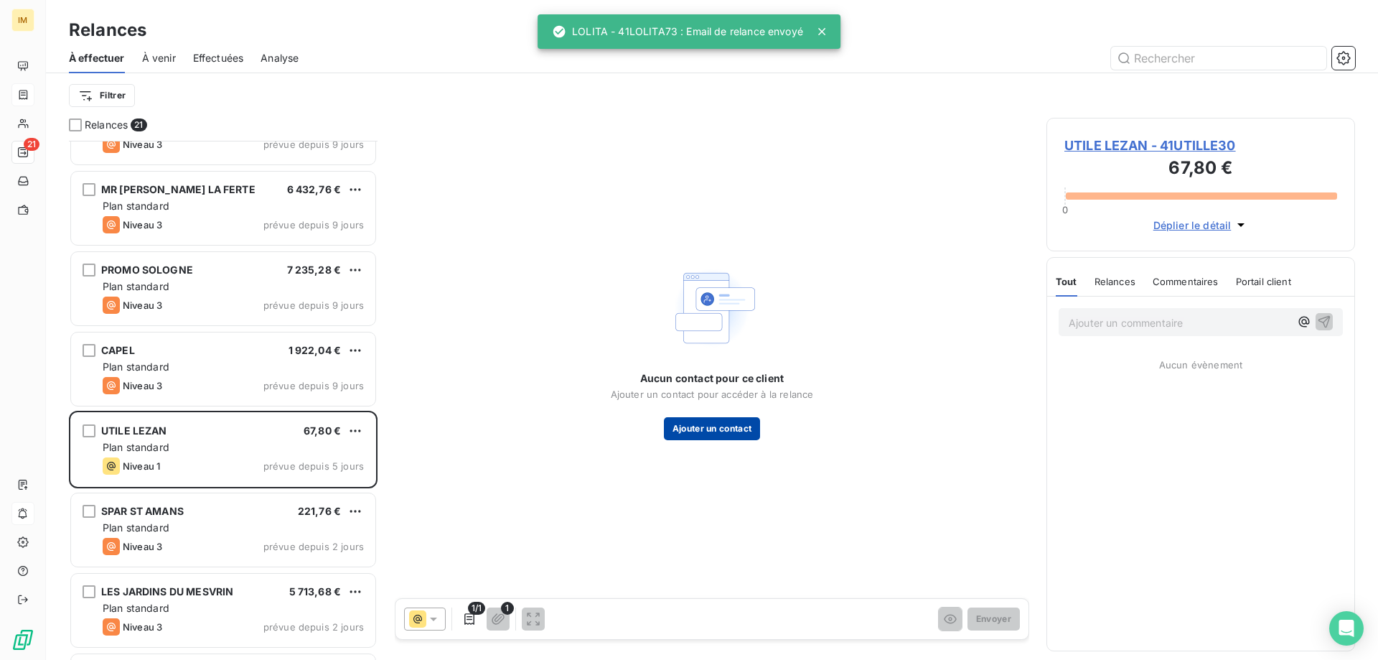
click at [732, 429] on button "Ajouter un contact" at bounding box center [712, 428] width 97 height 23
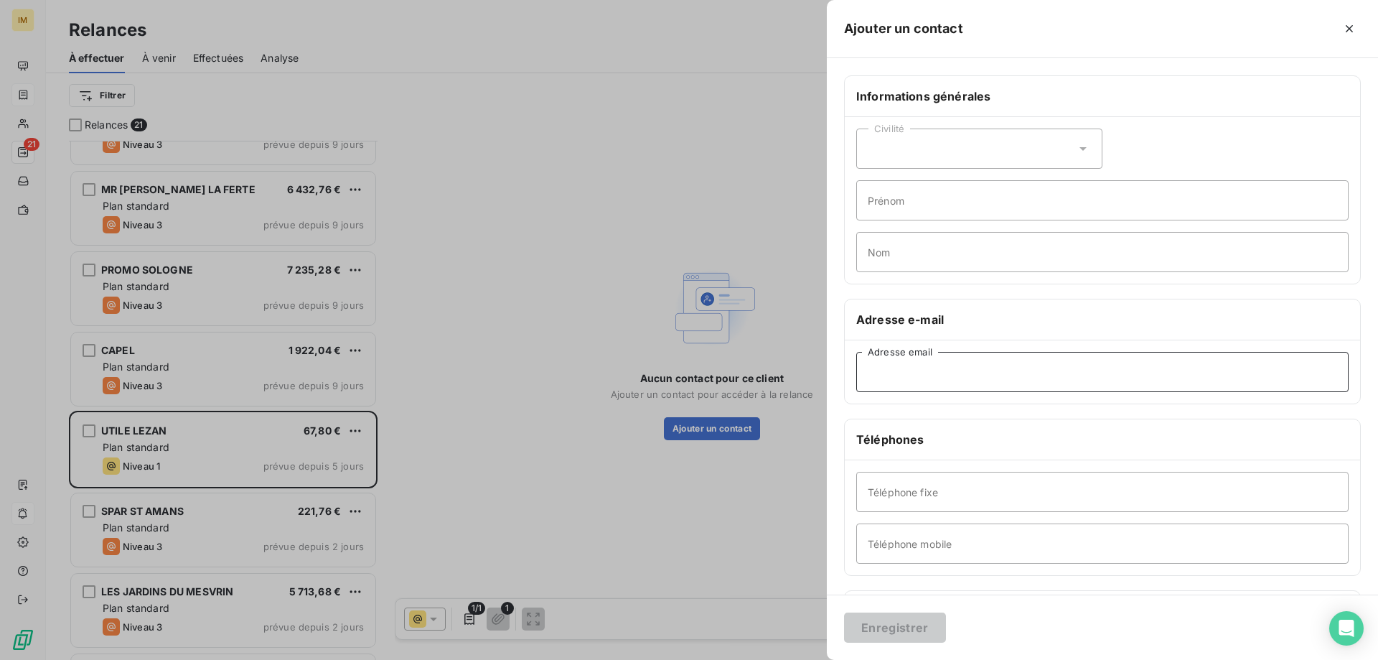
click at [924, 375] on input "Adresse email" at bounding box center [1102, 372] width 492 height 40
paste input "[EMAIL_ADDRESS][DOMAIN_NAME]"
type input "[EMAIL_ADDRESS][DOMAIN_NAME]"
click at [908, 627] on button "Enregistrer" at bounding box center [895, 627] width 102 height 30
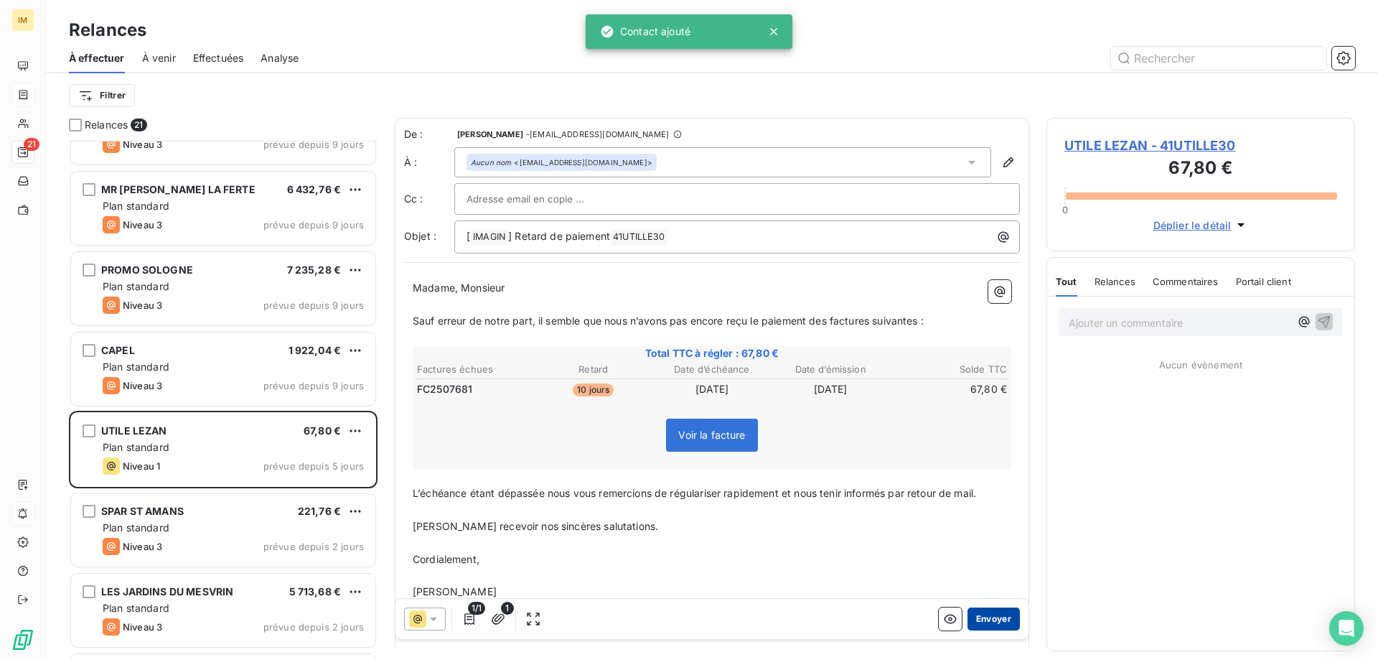
click at [985, 618] on button "Envoyer" at bounding box center [994, 618] width 52 height 23
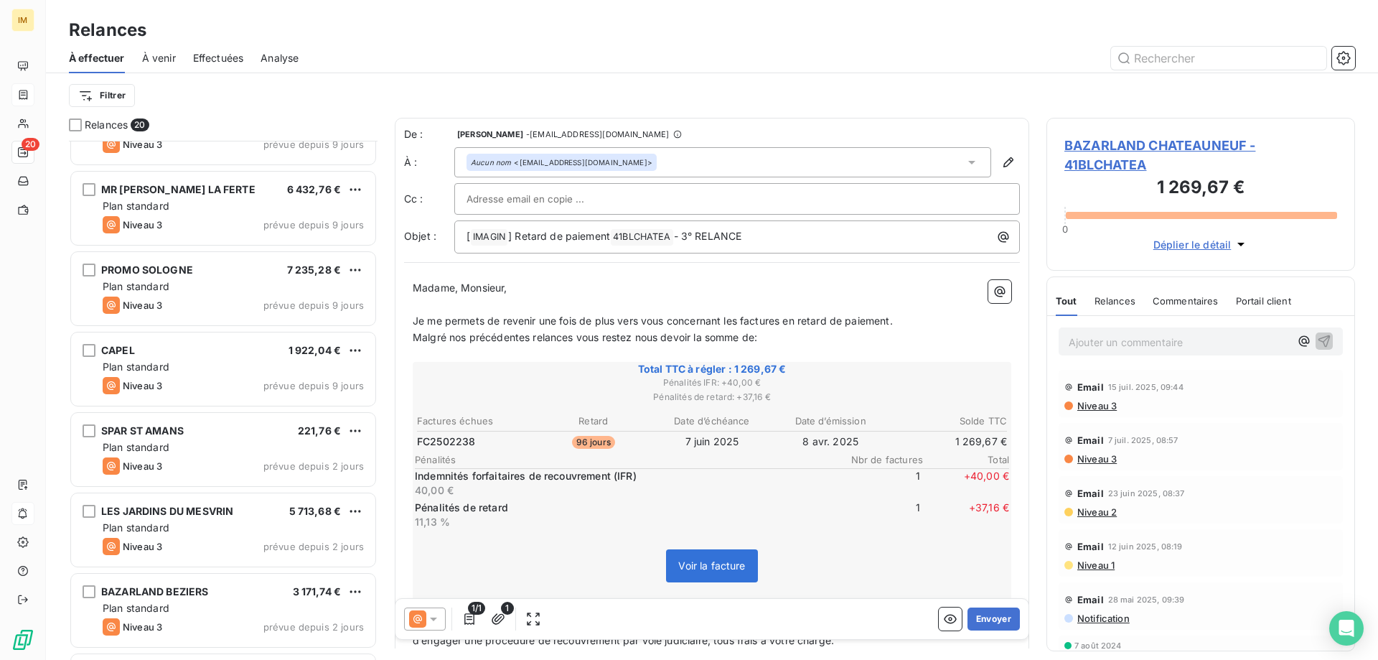
click at [945, 24] on div "Relances" at bounding box center [712, 30] width 1332 height 26
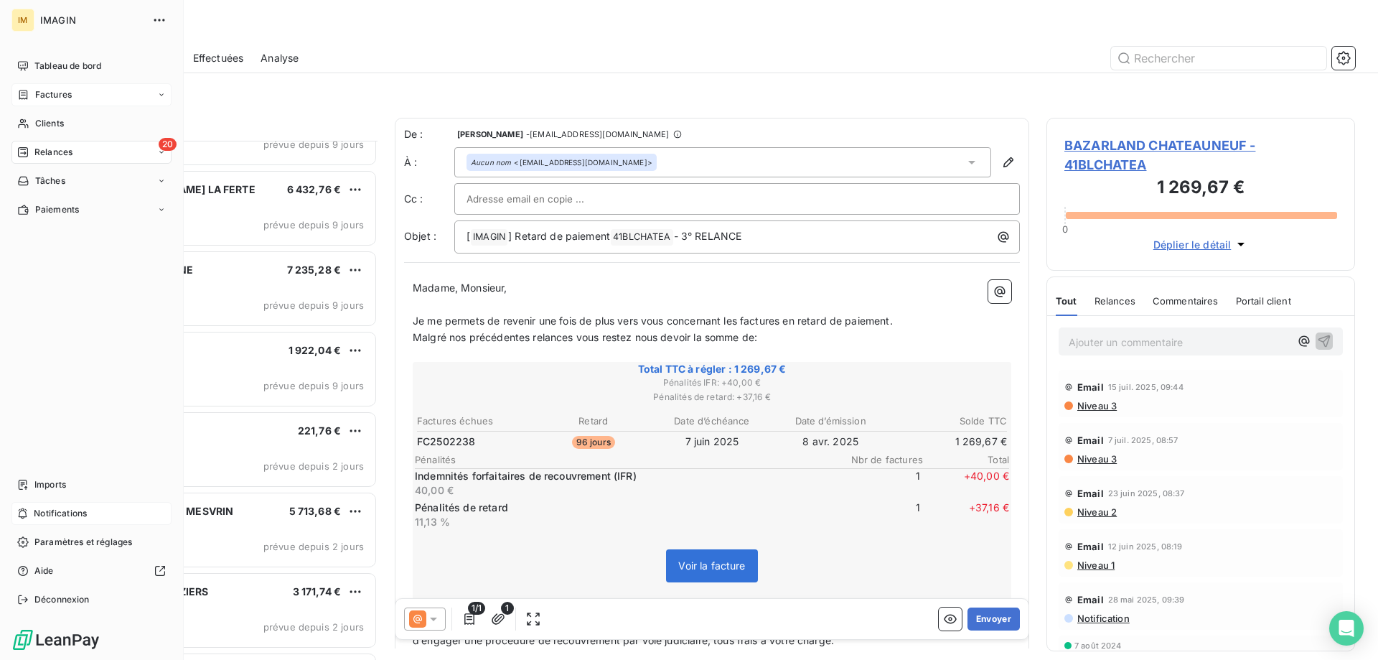
click at [30, 148] on div "Relances" at bounding box center [44, 152] width 55 height 13
click at [30, 128] on div "Clients" at bounding box center [91, 123] width 160 height 23
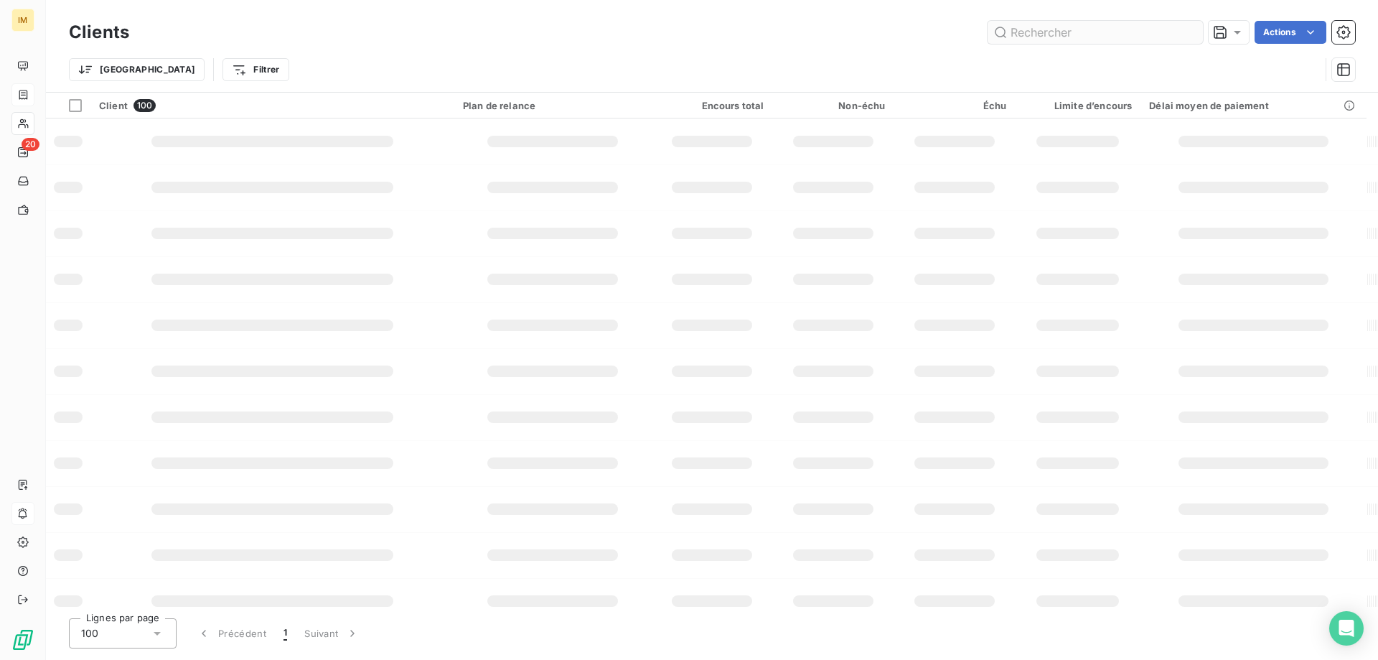
click at [1047, 30] on input "text" at bounding box center [1095, 32] width 215 height 23
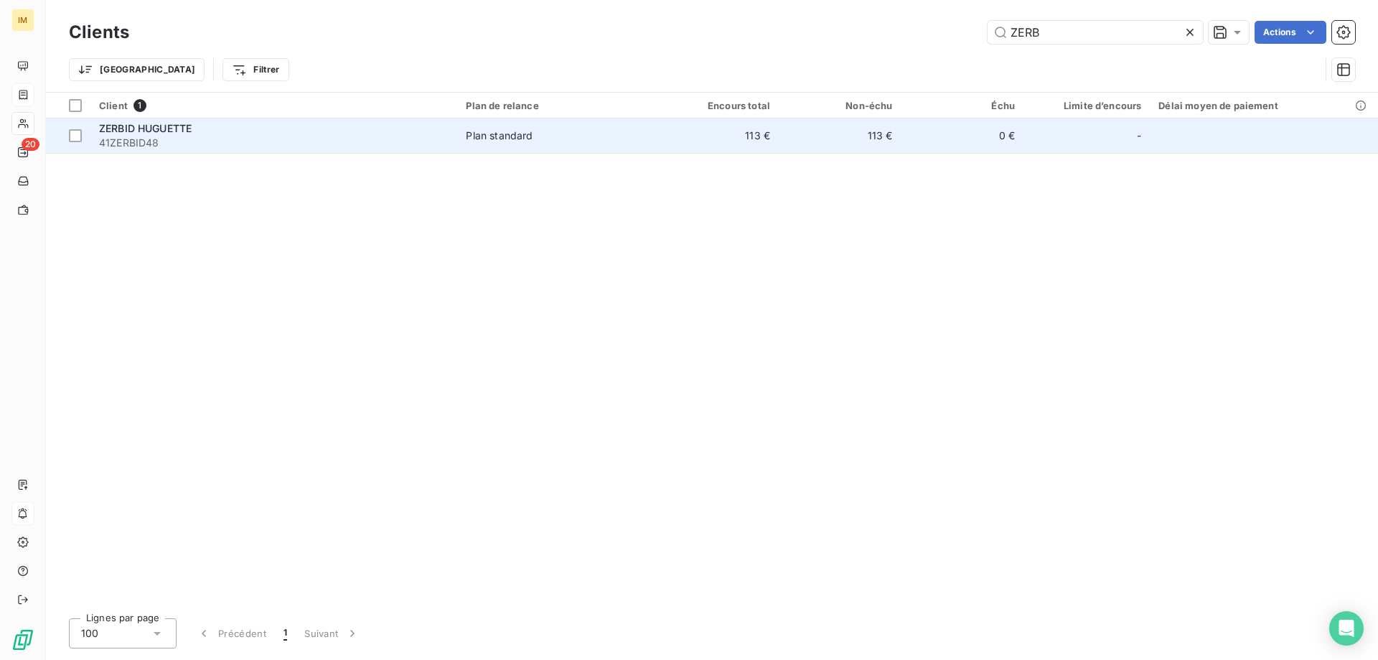
type input "ZERB"
click at [953, 139] on td "0 €" at bounding box center [962, 135] width 122 height 34
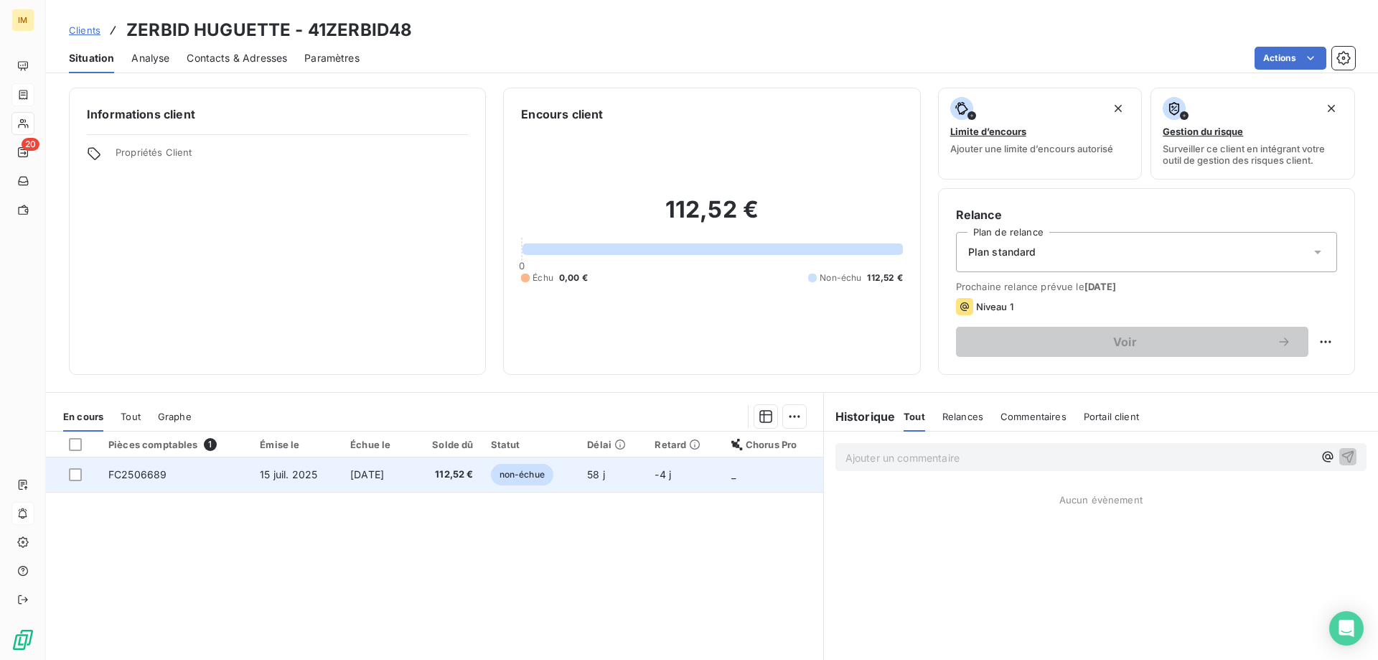
click at [384, 468] on span "[DATE]" at bounding box center [367, 474] width 34 height 12
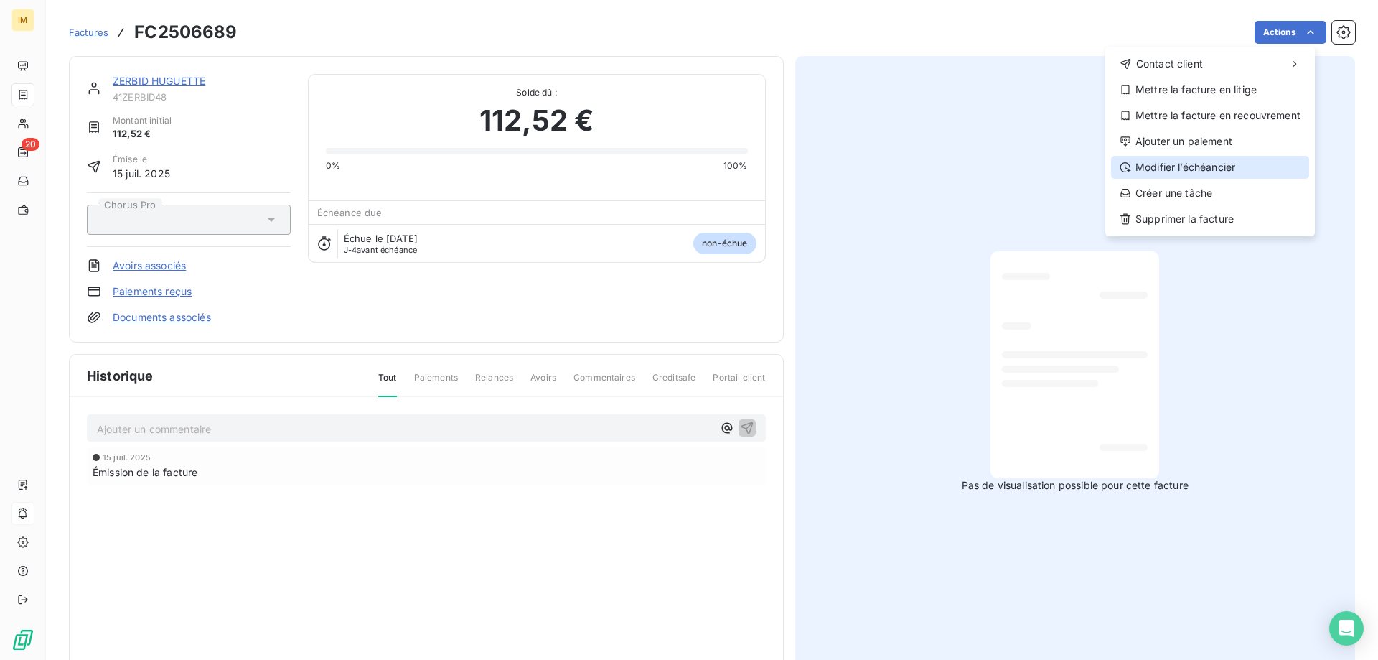
click at [1217, 167] on div "Modifier l’échéancier" at bounding box center [1210, 167] width 198 height 23
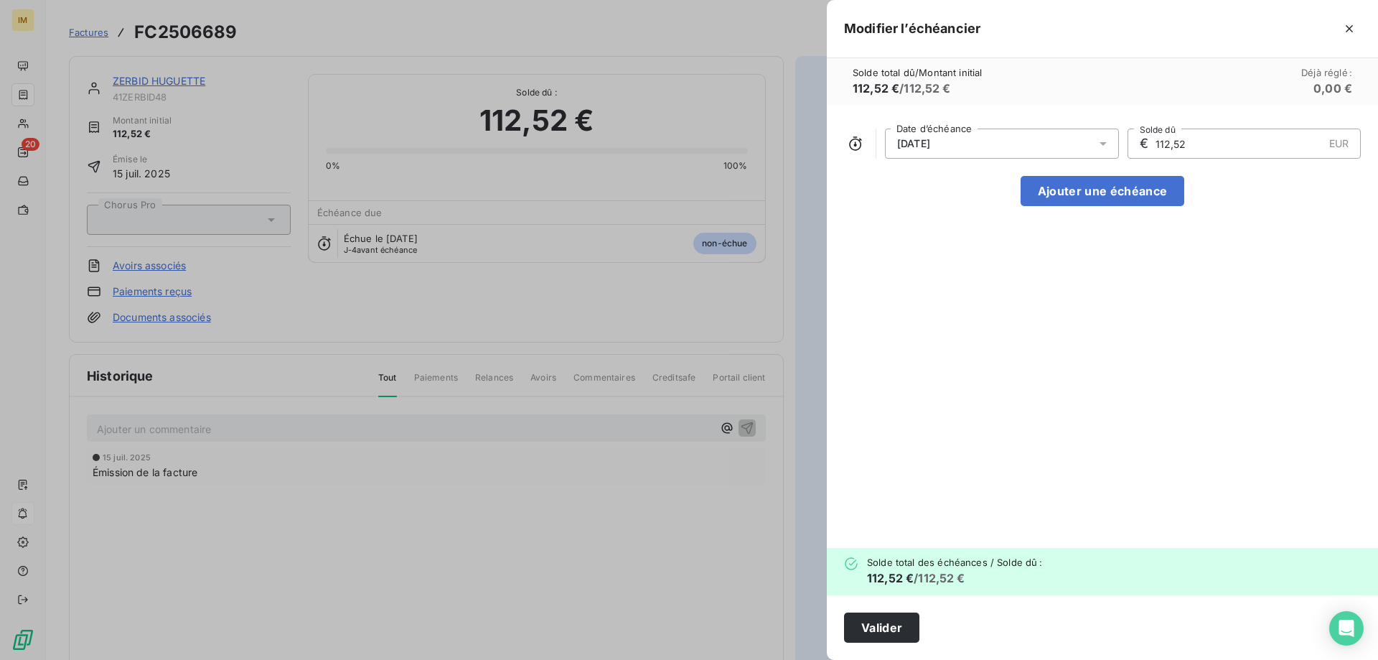
click at [1105, 141] on icon at bounding box center [1103, 143] width 14 height 14
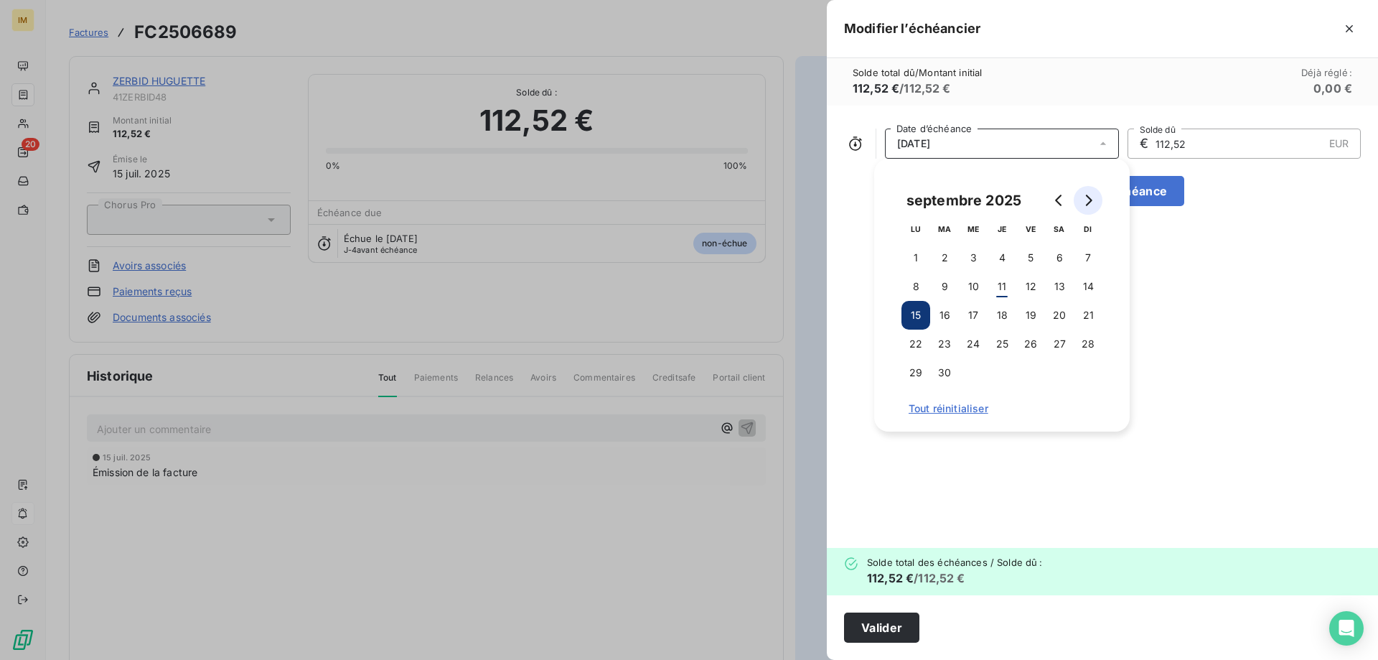
click at [1090, 199] on icon "Go to next month" at bounding box center [1089, 200] width 6 height 11
click at [975, 310] on button "15" at bounding box center [973, 315] width 29 height 29
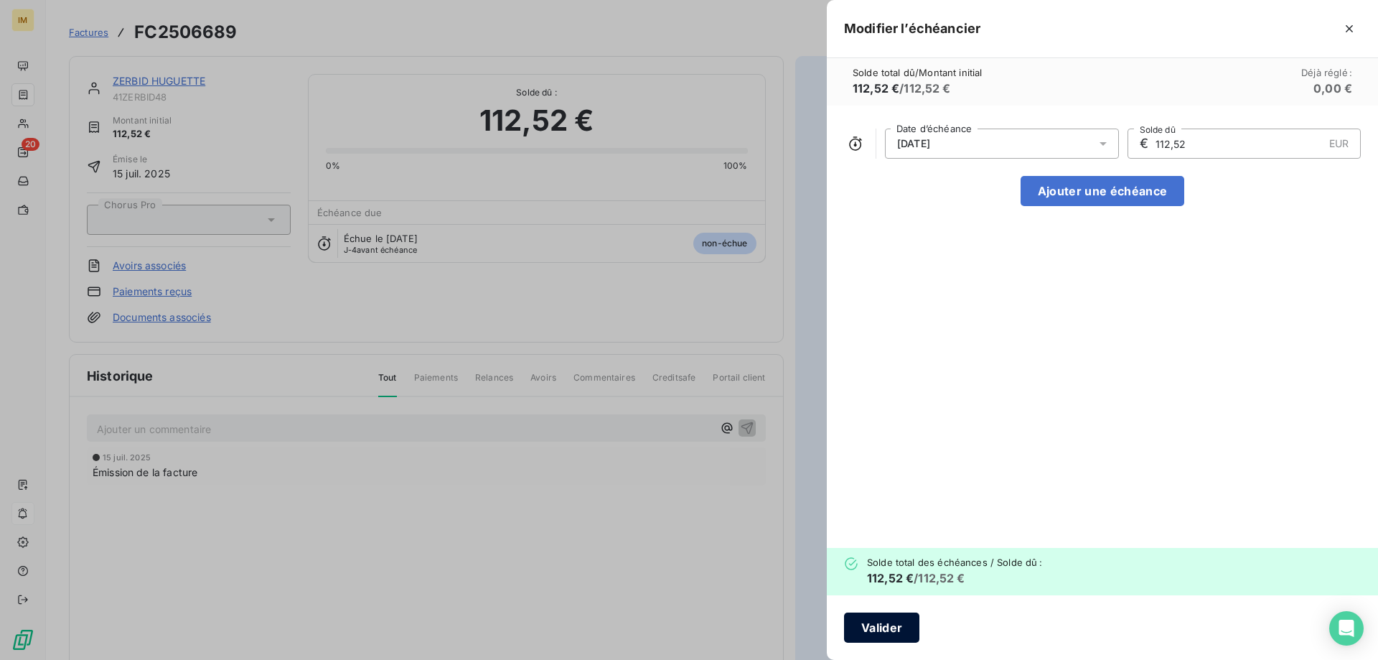
click at [882, 622] on button "Valider" at bounding box center [881, 627] width 75 height 30
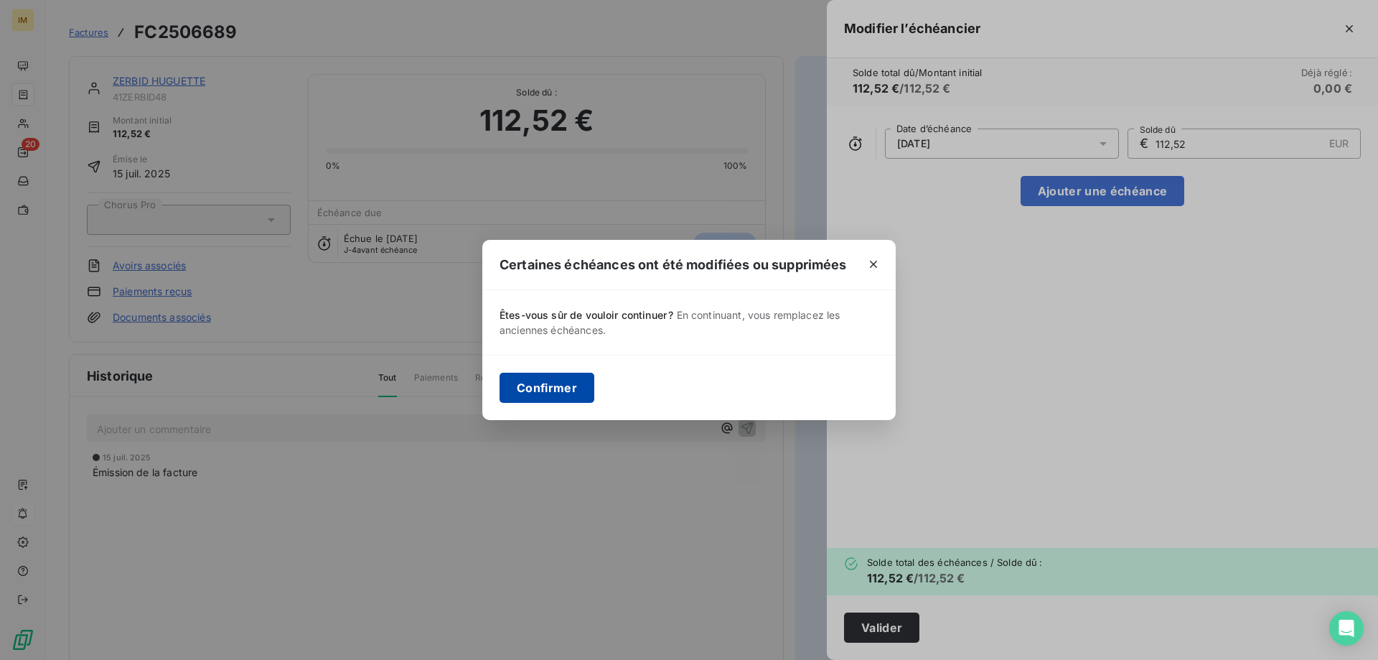
click at [547, 388] on button "Confirmer" at bounding box center [547, 388] width 95 height 30
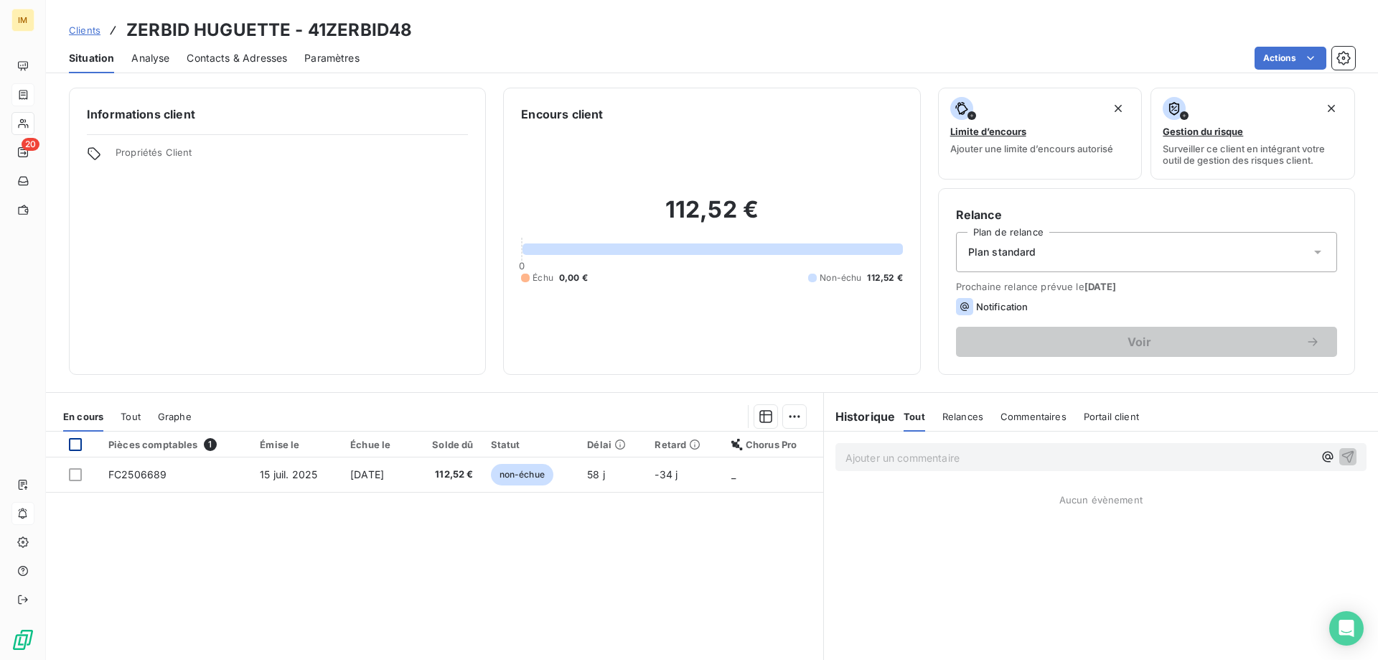
click at [76, 444] on div at bounding box center [75, 444] width 13 height 13
click at [787, 412] on html "IM 20 Clients ZERBID HUGUETTE - 41ZERBID48 Situation Analyse Contacts & Adresse…" at bounding box center [689, 330] width 1378 height 660
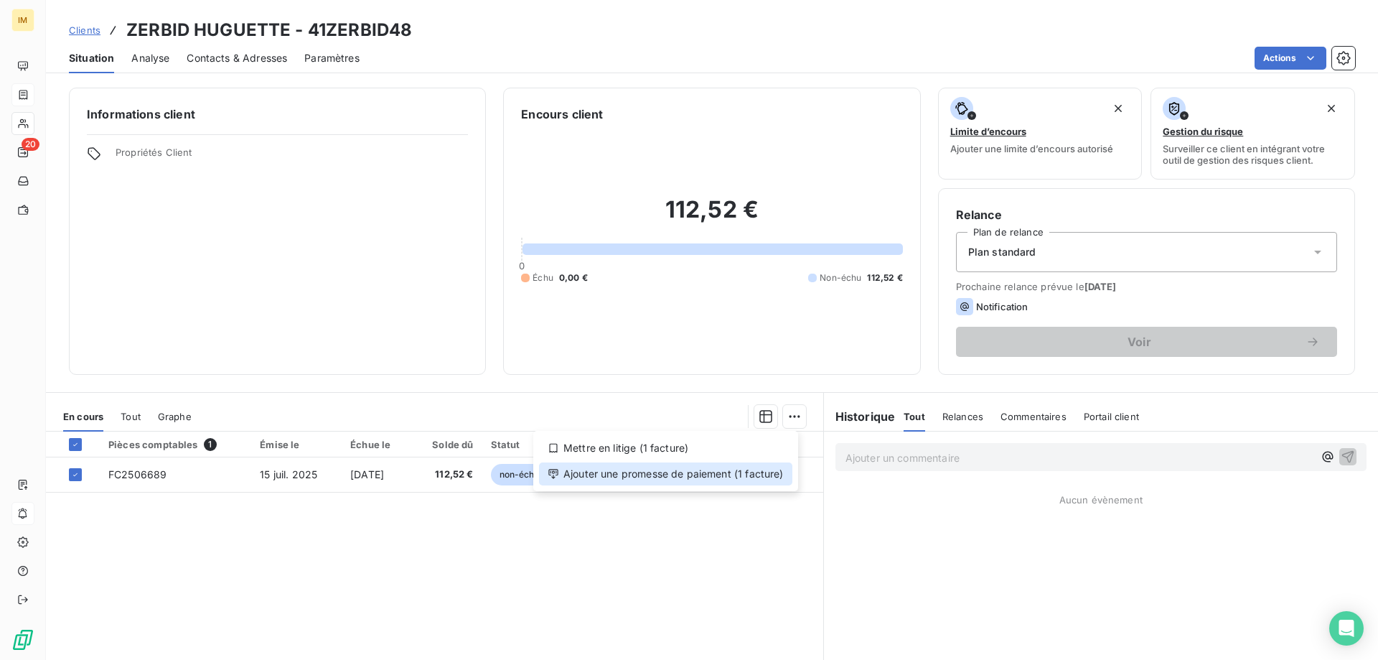
click at [655, 475] on div "Ajouter une promesse de paiement (1 facture)" at bounding box center [665, 473] width 253 height 23
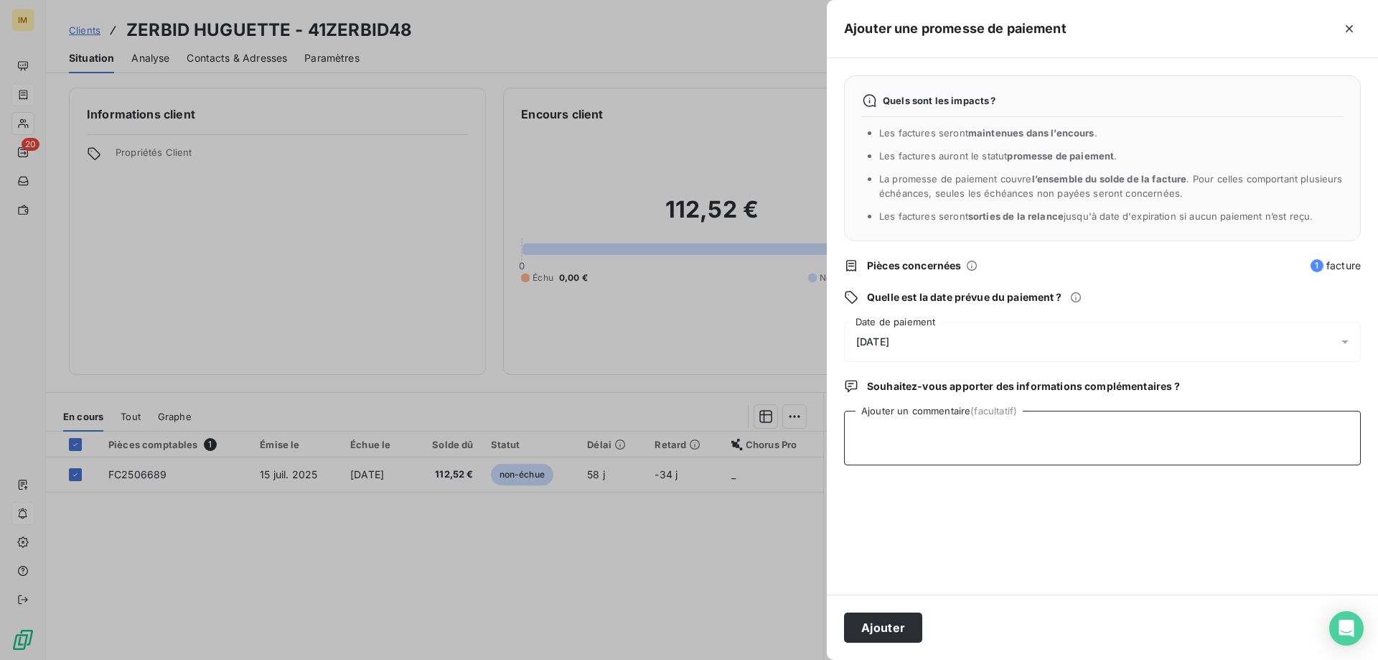
click at [913, 422] on textarea "Ajouter un commentaire (facultatif)" at bounding box center [1102, 438] width 517 height 55
type textarea "b"
type textarea "Va envoyer un chèque vers le 20/09, à encaisser le 15/10"
click at [894, 635] on button "Ajouter" at bounding box center [883, 627] width 78 height 30
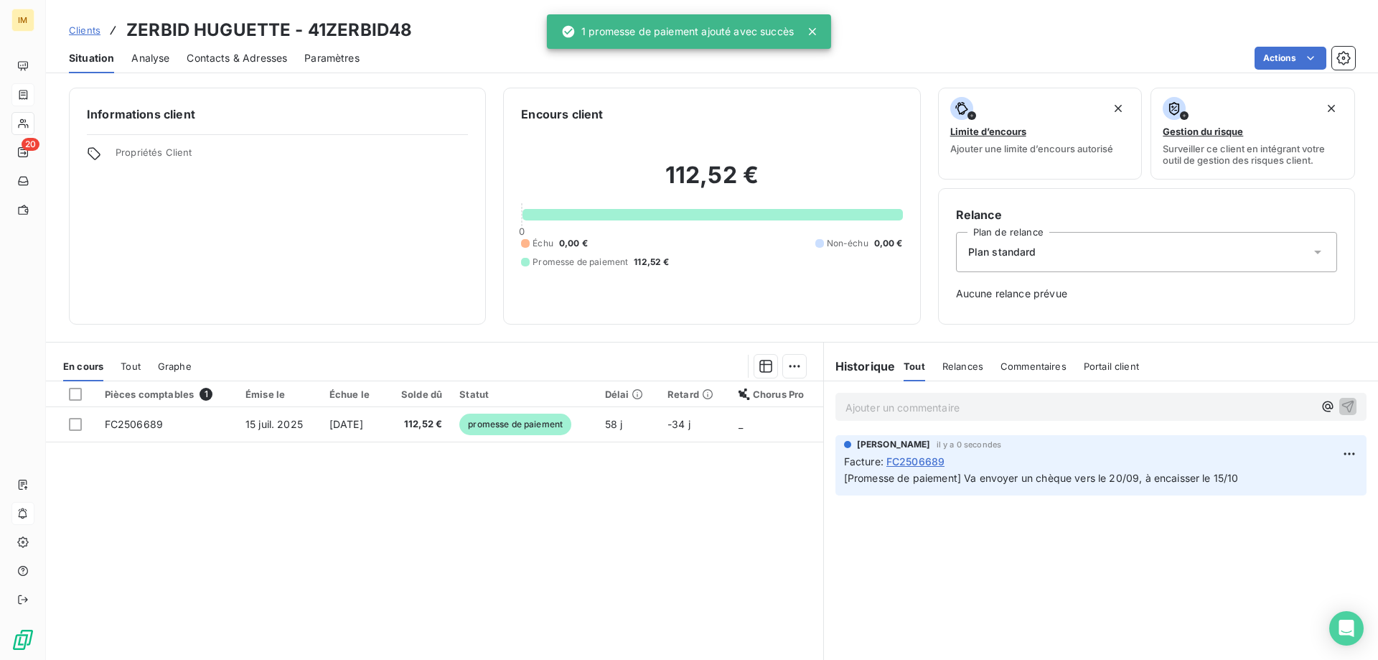
click at [357, 278] on div "Informations client Propriétés Client" at bounding box center [277, 206] width 417 height 237
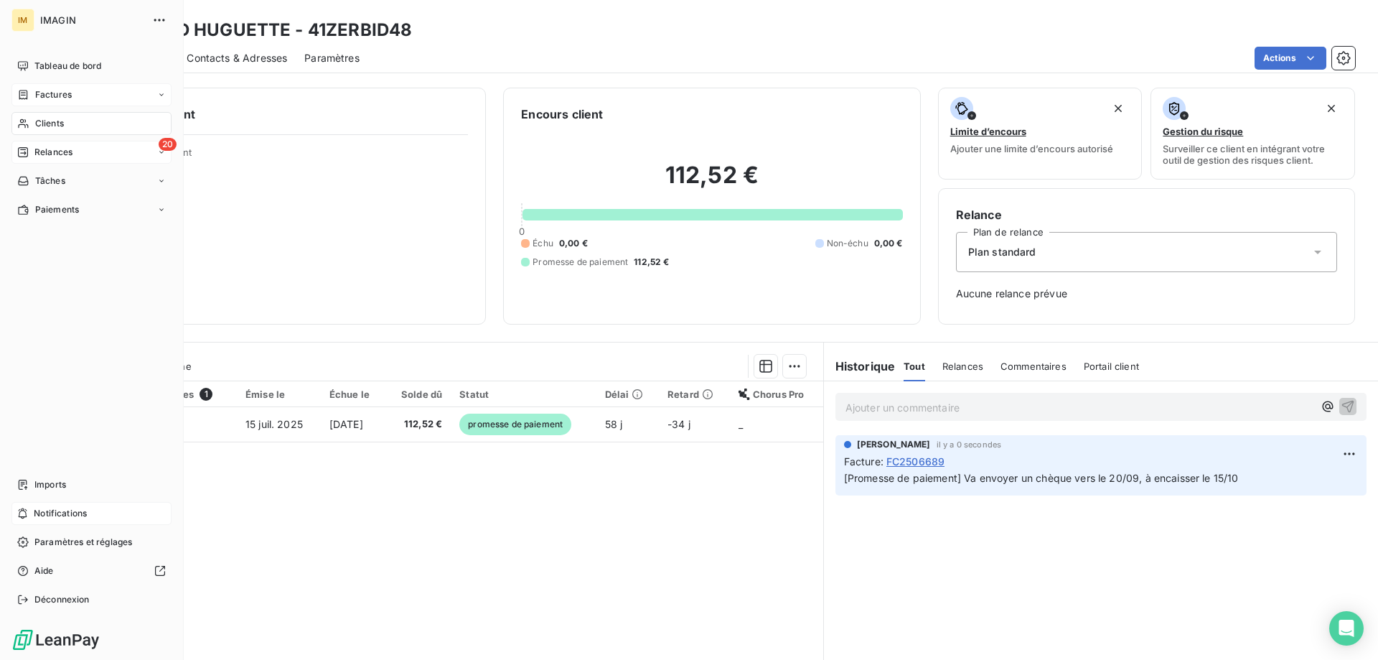
click at [36, 155] on span "Relances" at bounding box center [53, 152] width 38 height 13
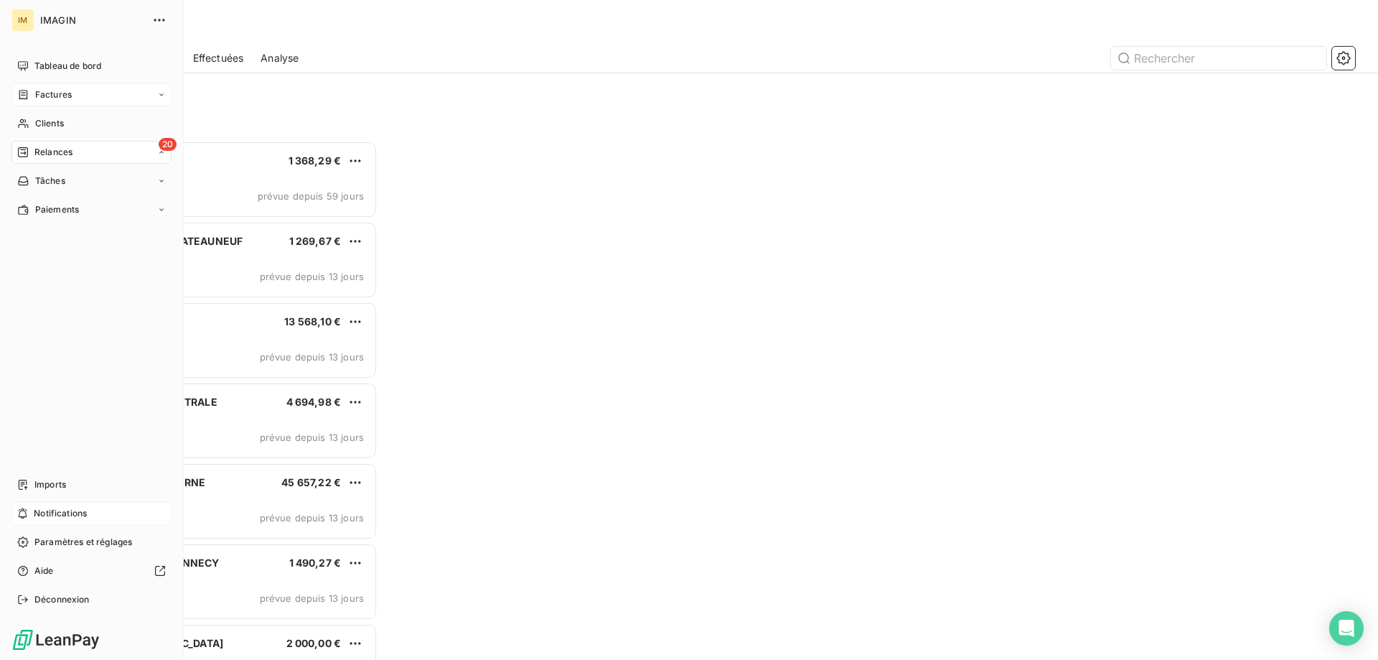
scroll to position [508, 298]
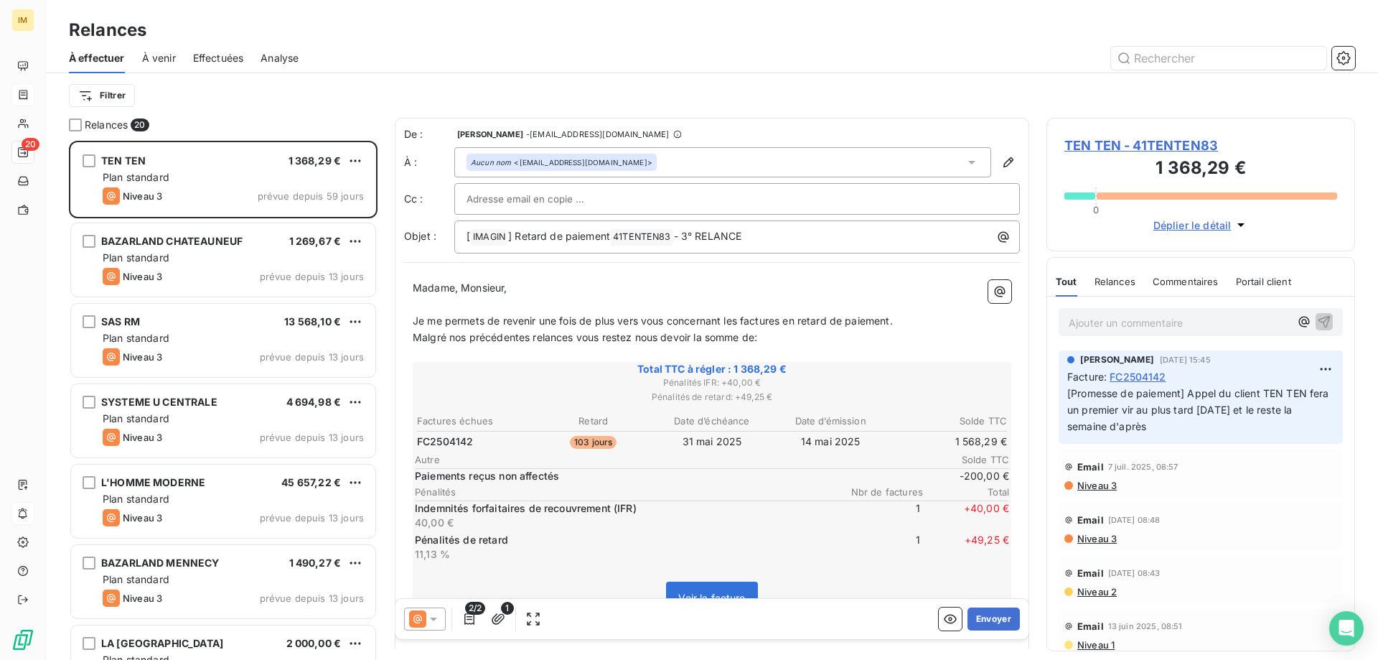
click at [325, 108] on div "Filtrer" at bounding box center [712, 95] width 1286 height 27
click at [248, 90] on div "Filtrer" at bounding box center [712, 95] width 1286 height 27
click at [556, 90] on div "Filtrer" at bounding box center [712, 95] width 1286 height 27
